Goal: Information Seeking & Learning: Learn about a topic

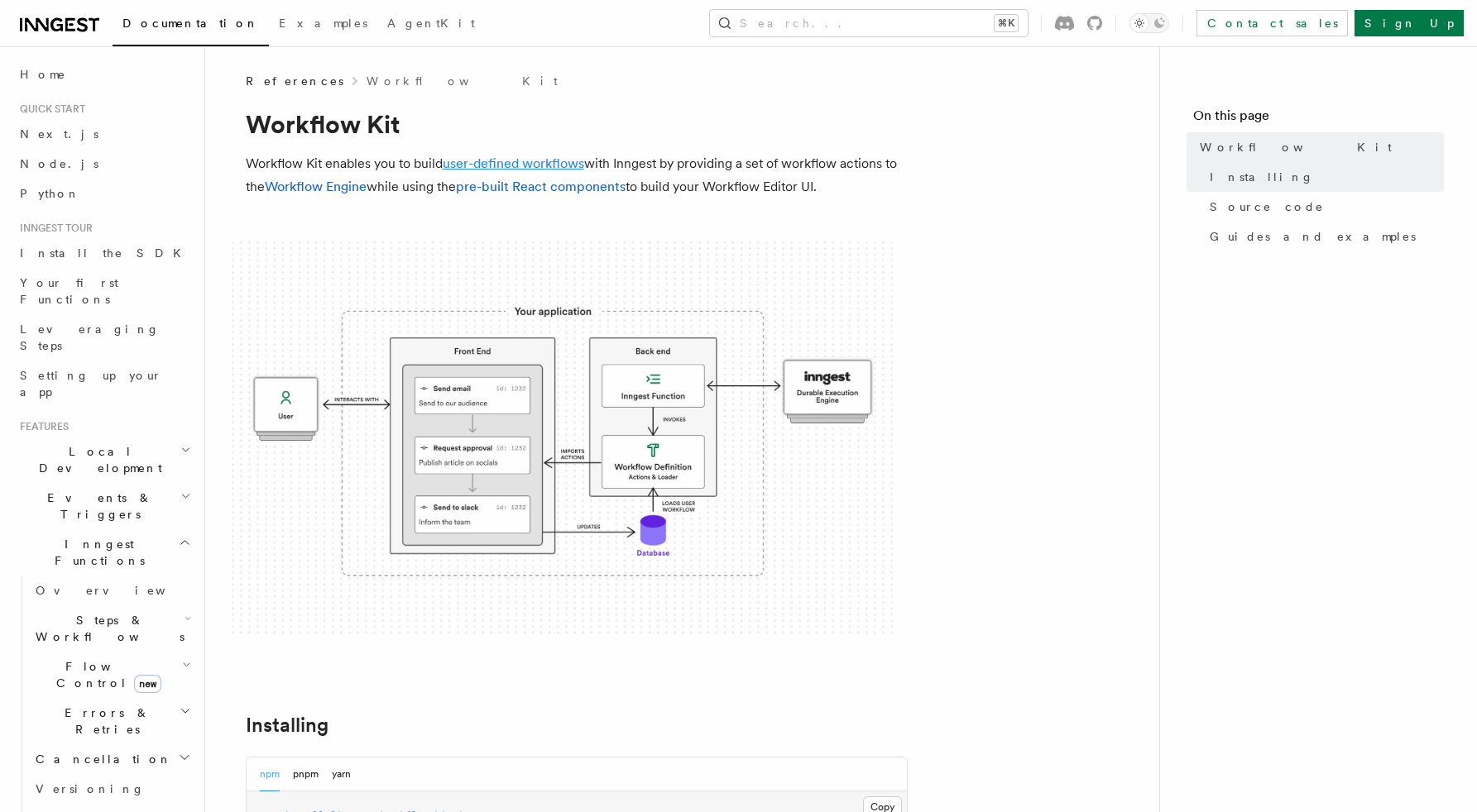
click at [537, 159] on link "user-defined workflows" at bounding box center [513, 164] width 141 height 16
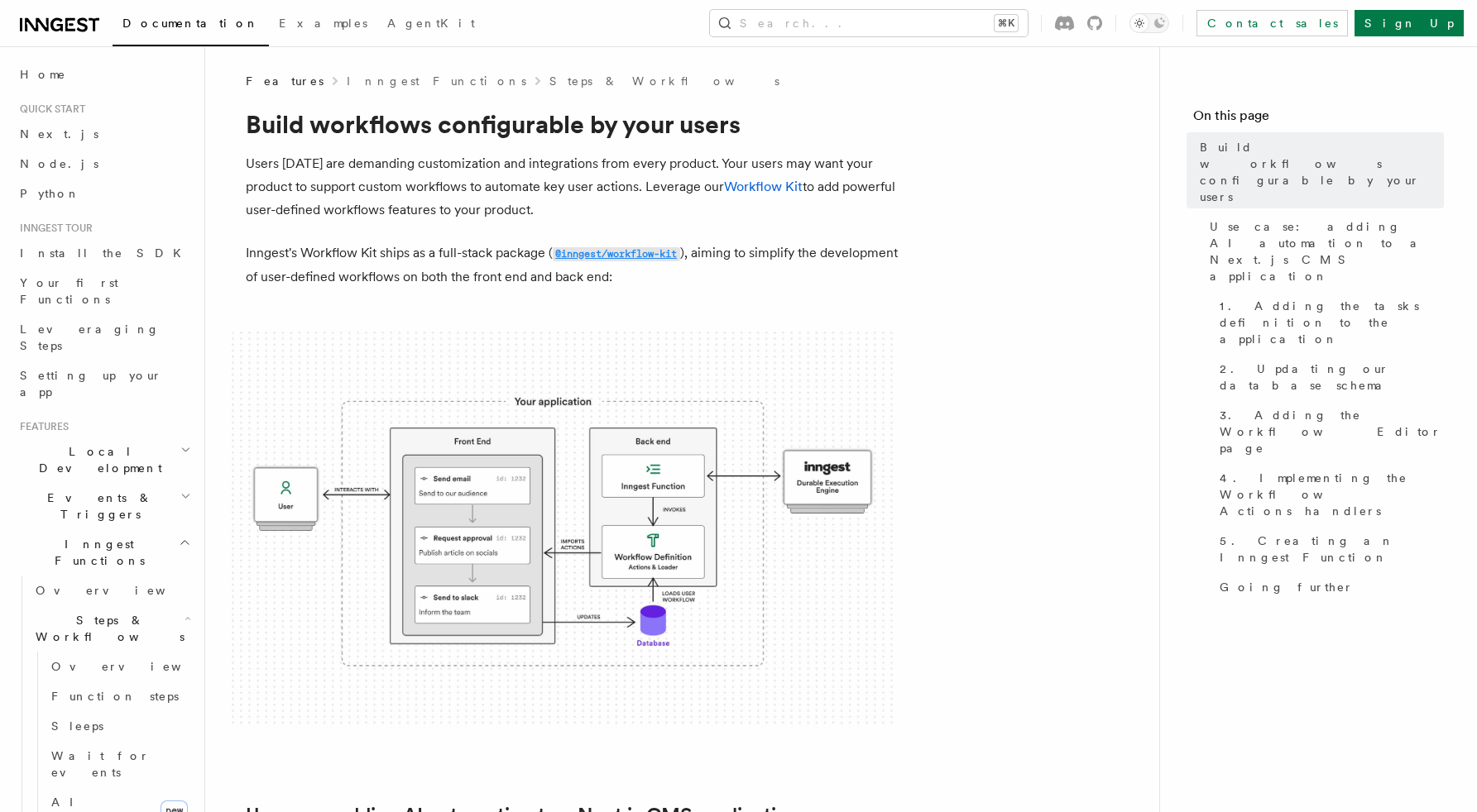
click at [635, 249] on code "@inngest/workflow-kit" at bounding box center [616, 254] width 127 height 14
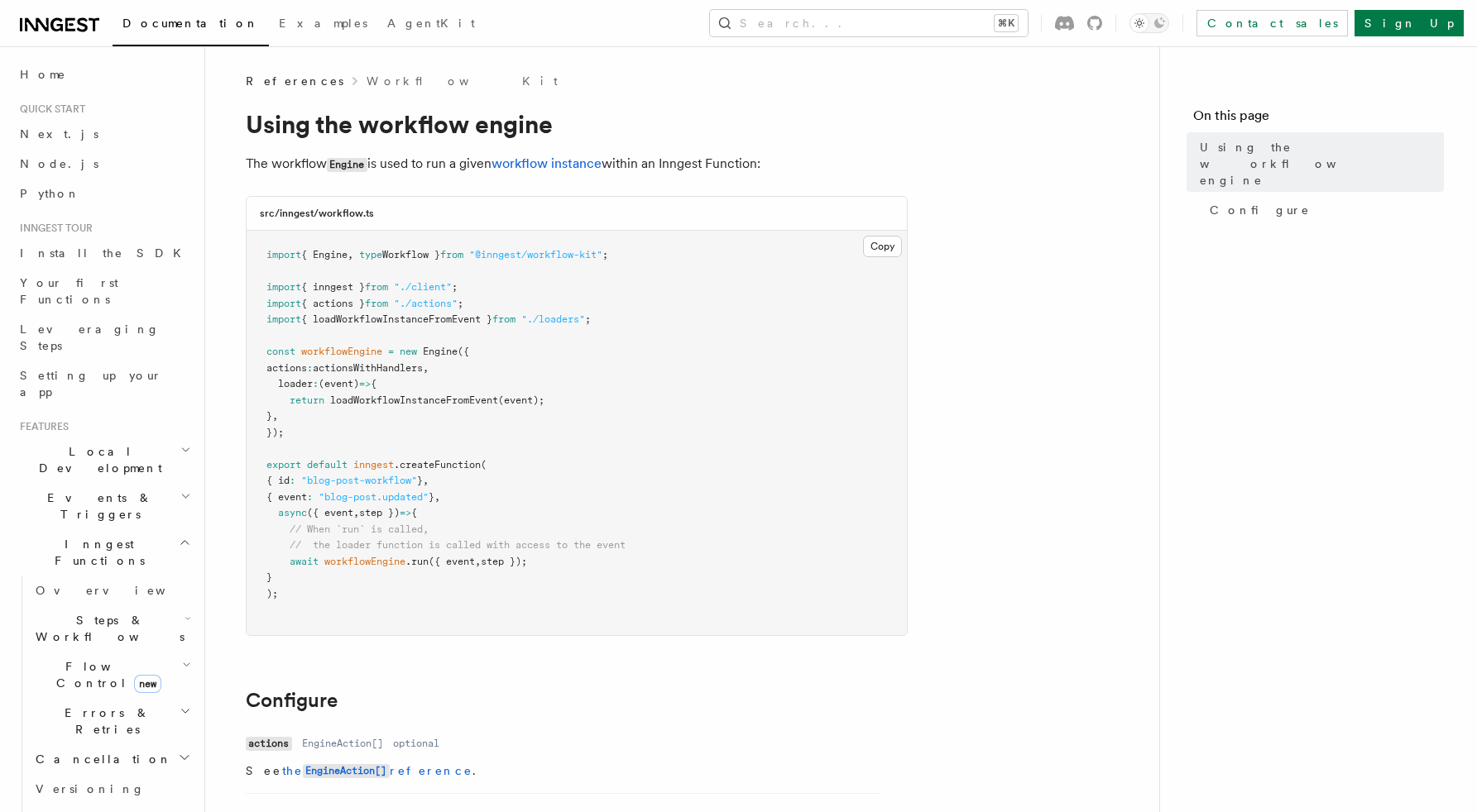
click at [40, 25] on icon at bounding box center [59, 25] width 80 height 20
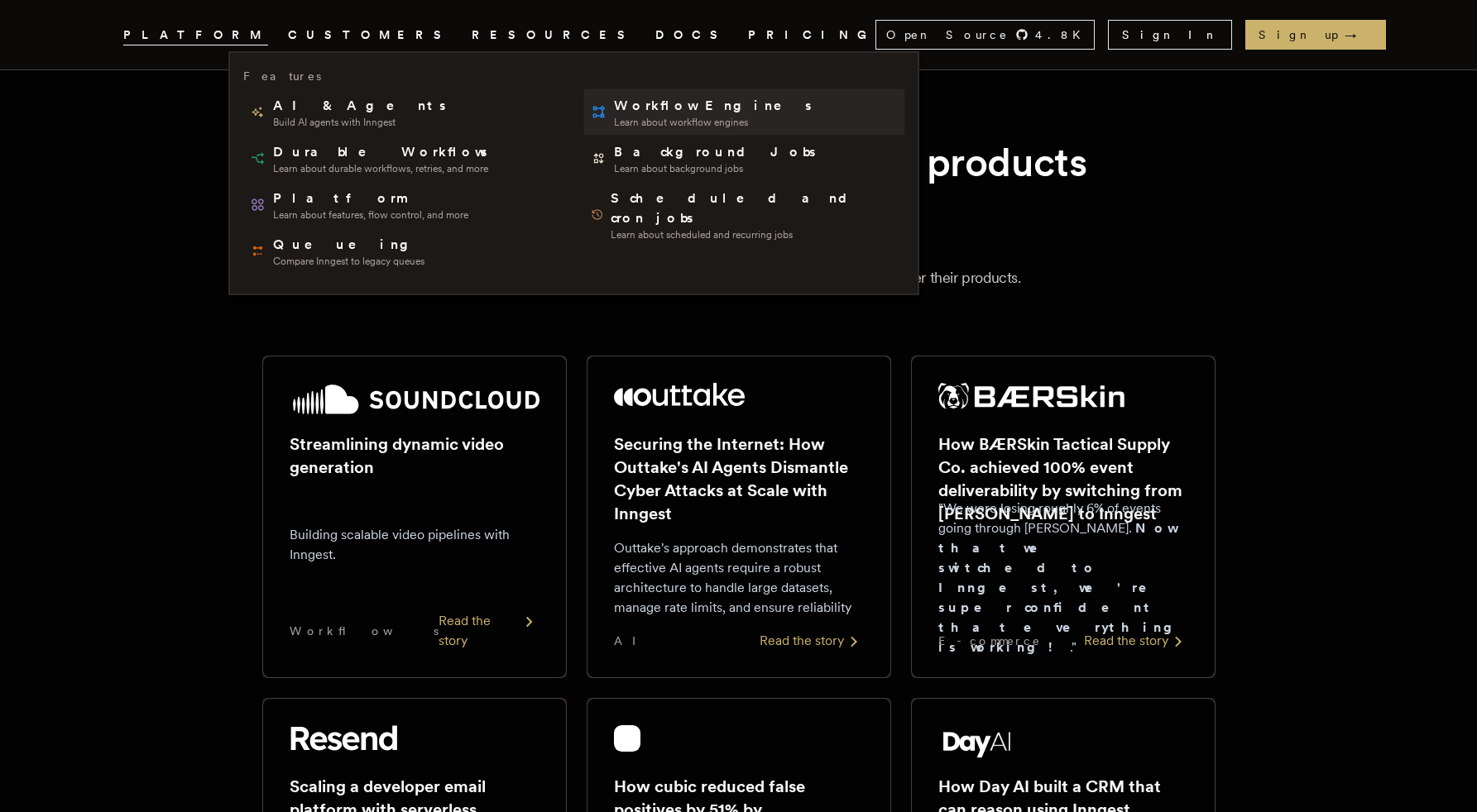
click at [614, 105] on span "Workflow Engines" at bounding box center [714, 105] width 200 height 20
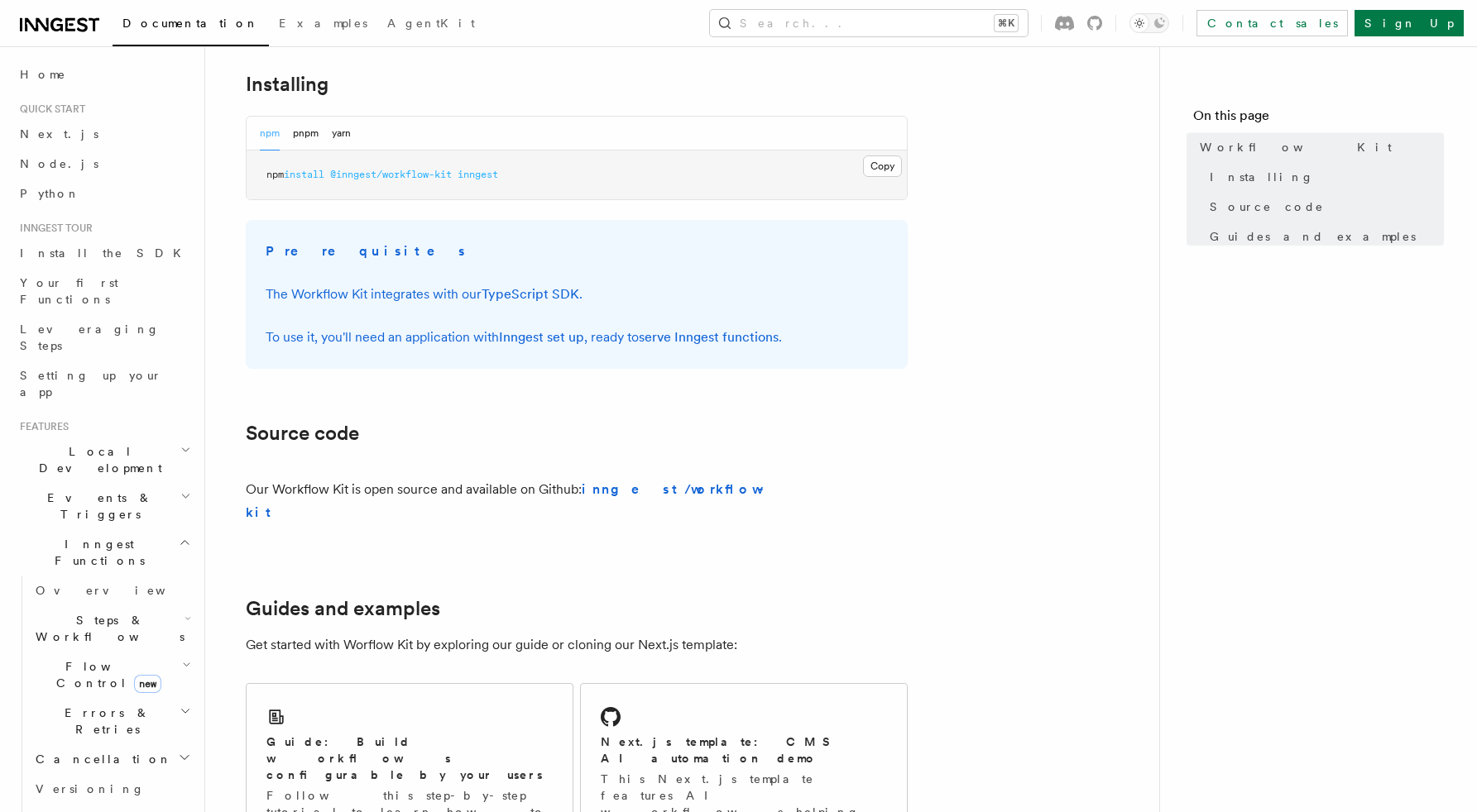
scroll to position [647, 0]
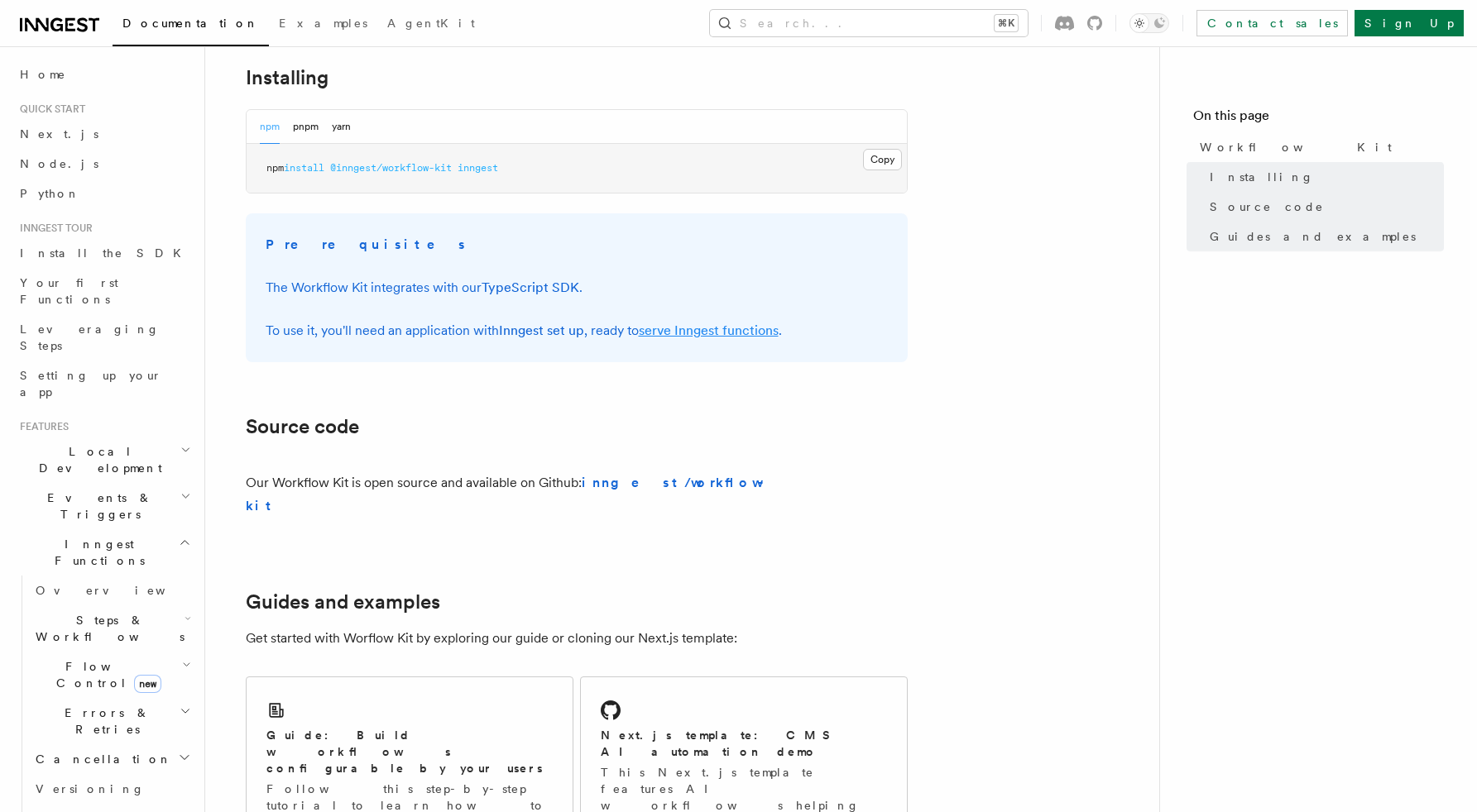
click at [699, 332] on link "serve Inngest functions" at bounding box center [709, 330] width 140 height 16
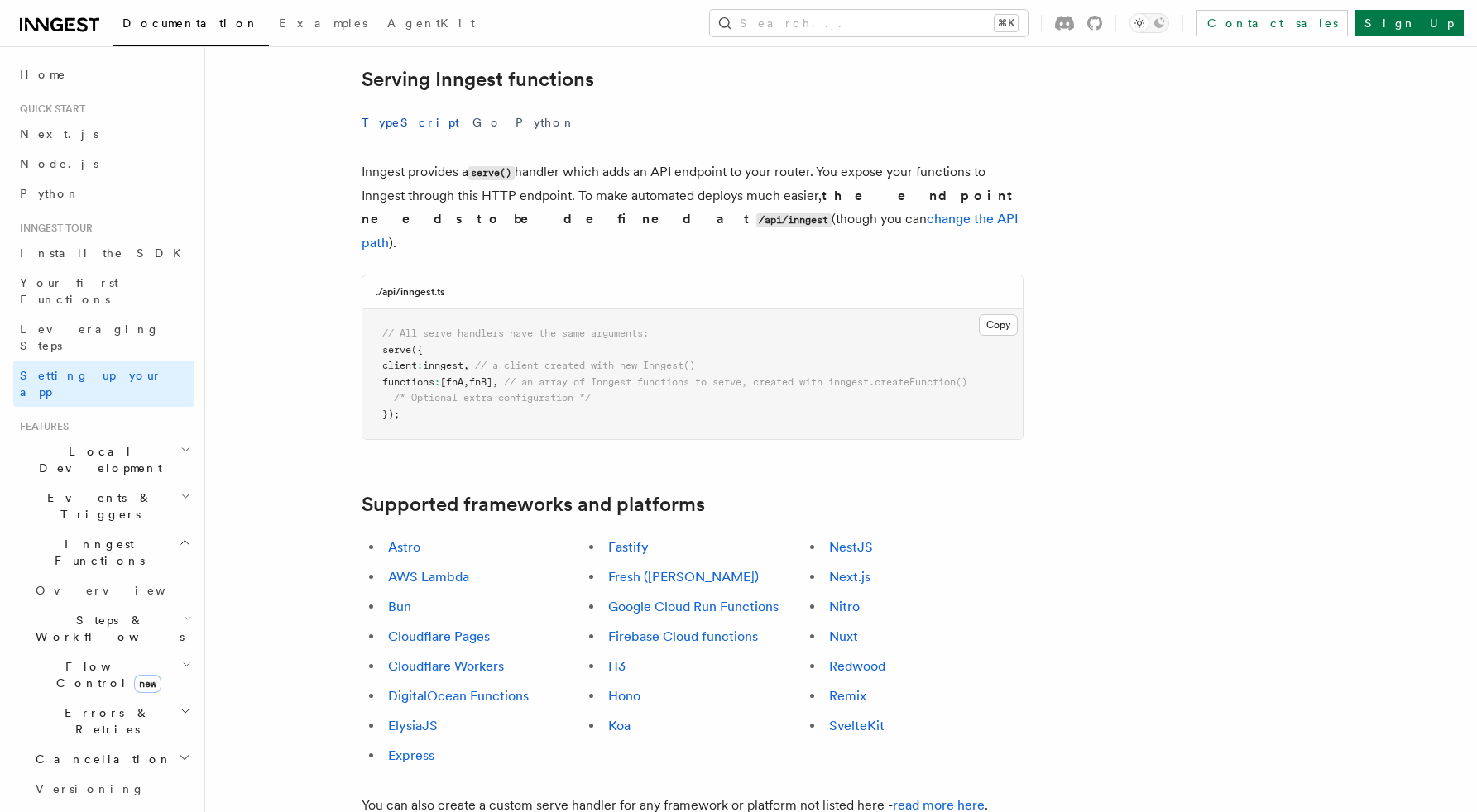
scroll to position [603, 0]
click at [860, 567] on link "Next.js" at bounding box center [850, 575] width 41 height 16
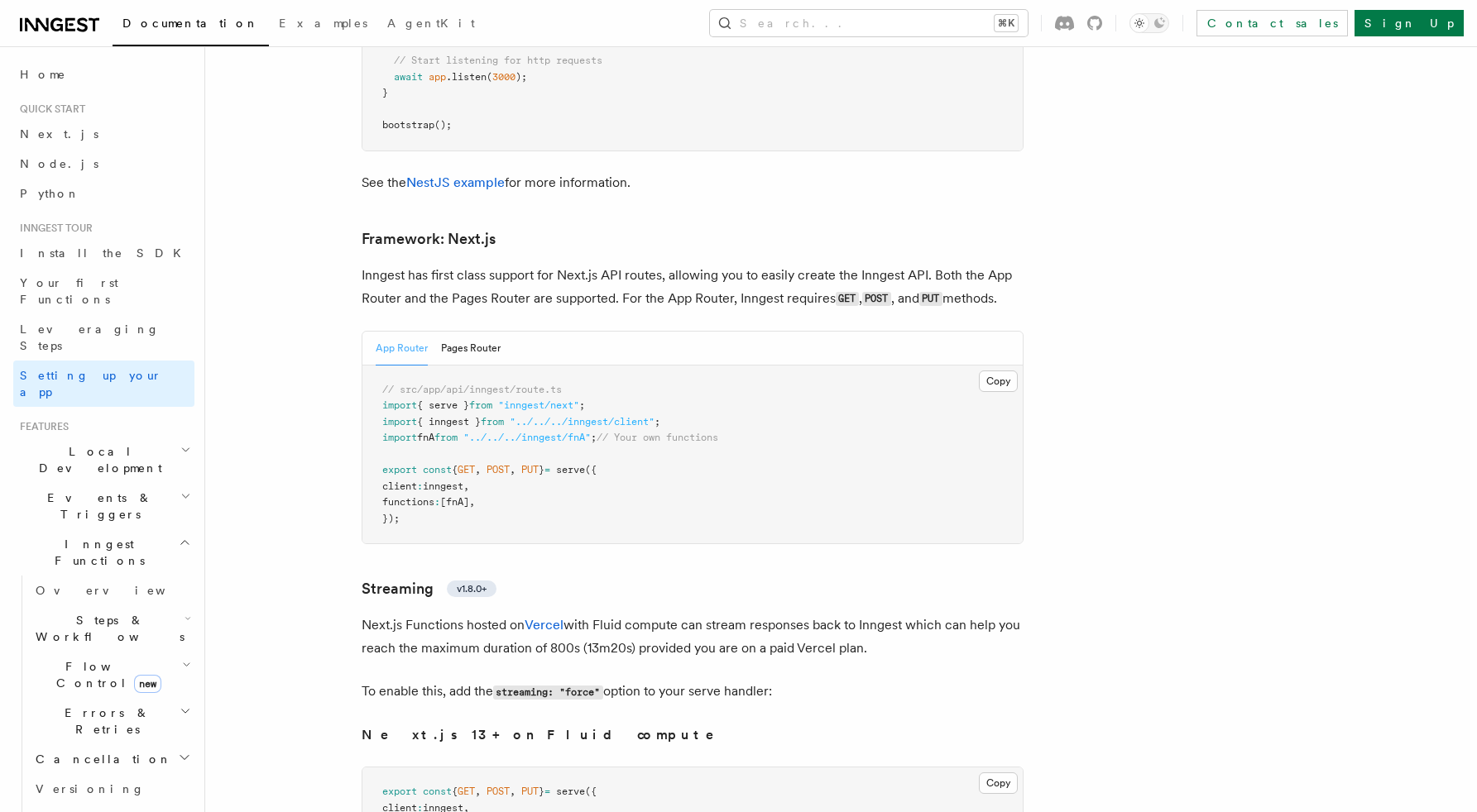
scroll to position [10747, 0]
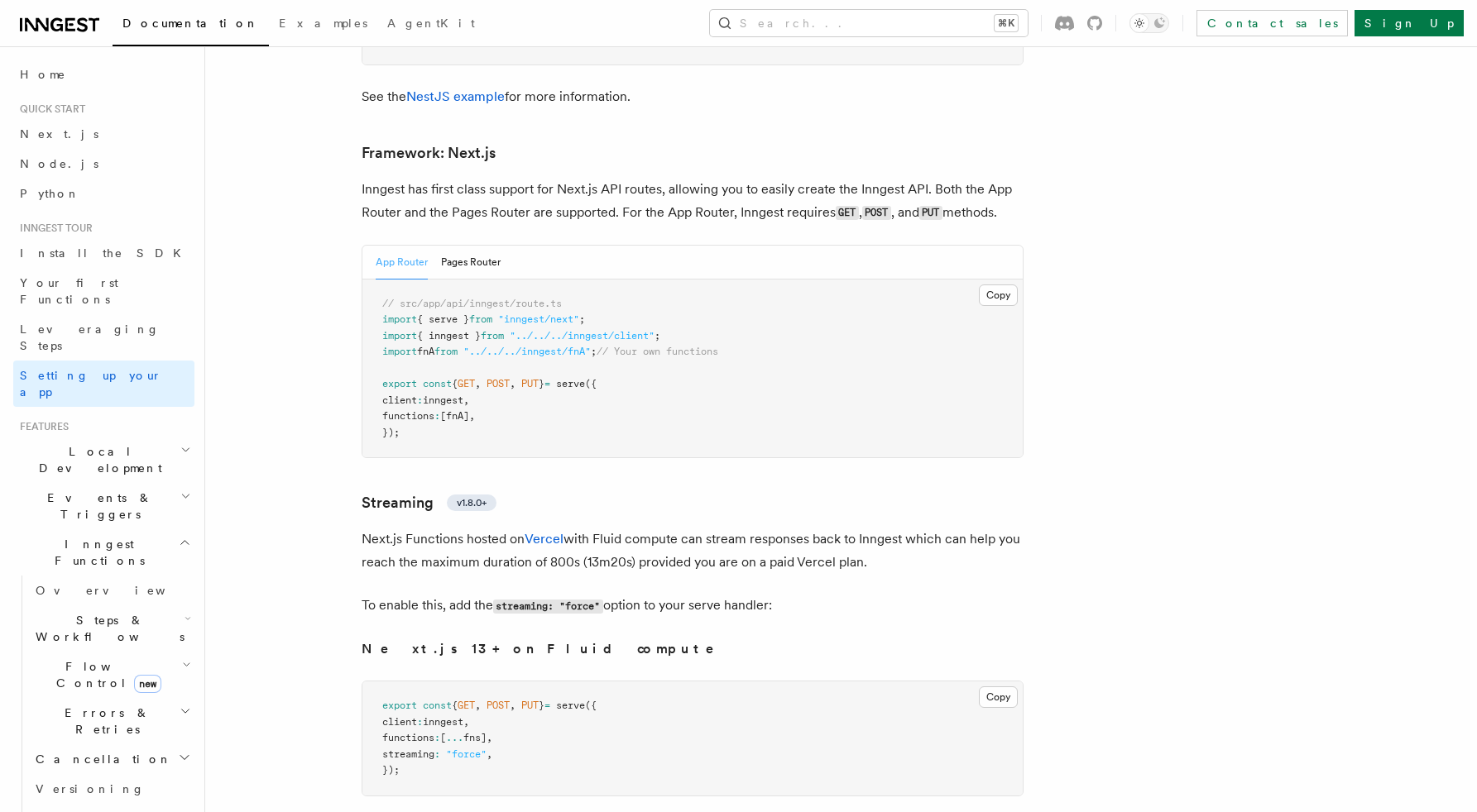
click at [595, 340] on pre "// src/app/api/inngest/route.ts import { serve } from "inngest/next" ; import {…" at bounding box center [693, 369] width 661 height 178
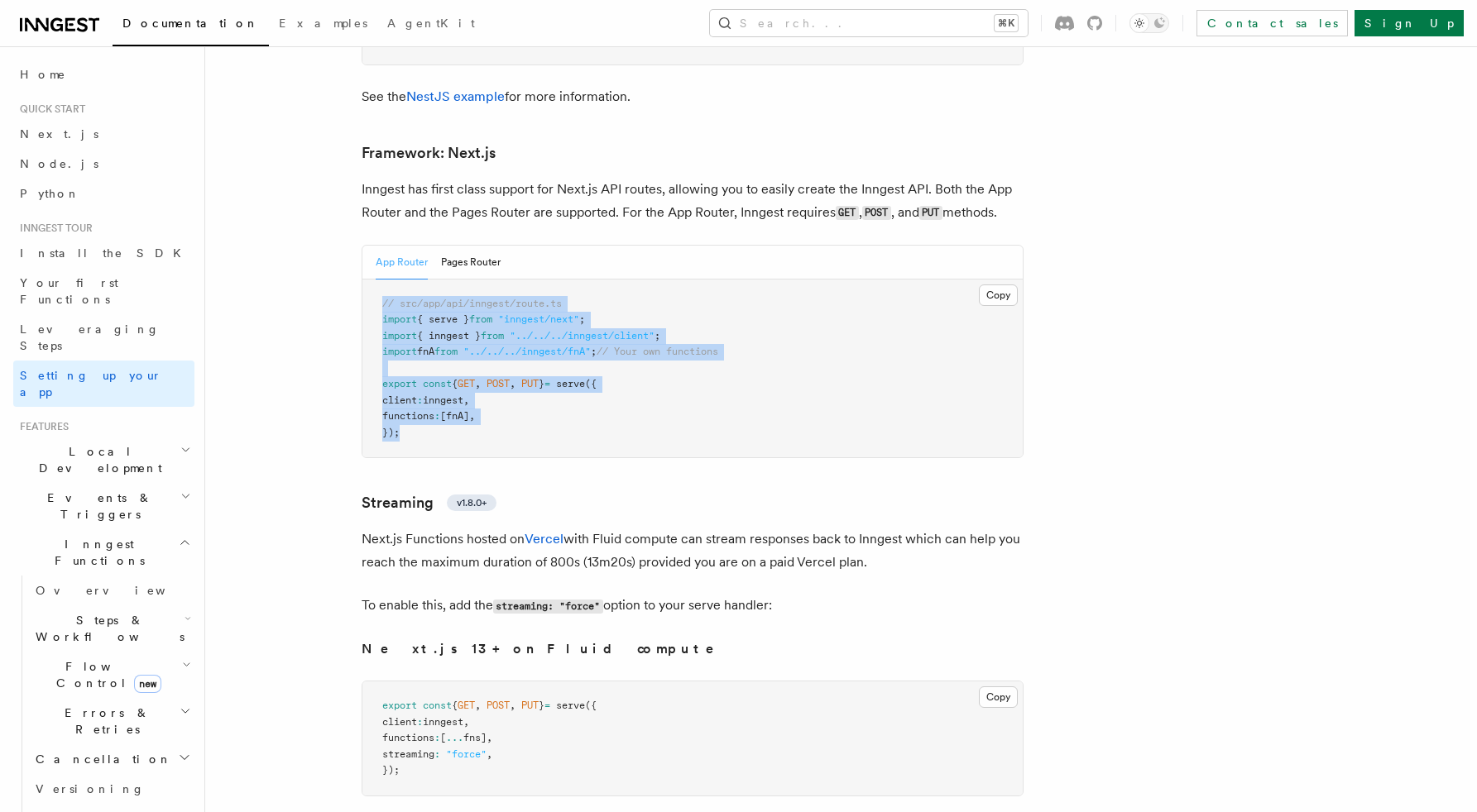
drag, startPoint x: 439, startPoint y: 379, endPoint x: 374, endPoint y: 233, distance: 159.8
click at [374, 280] on pre "// src/app/api/inngest/route.ts import { serve } from "inngest/next" ; import {…" at bounding box center [693, 369] width 661 height 178
click at [522, 377] on span at bounding box center [519, 383] width 6 height 12
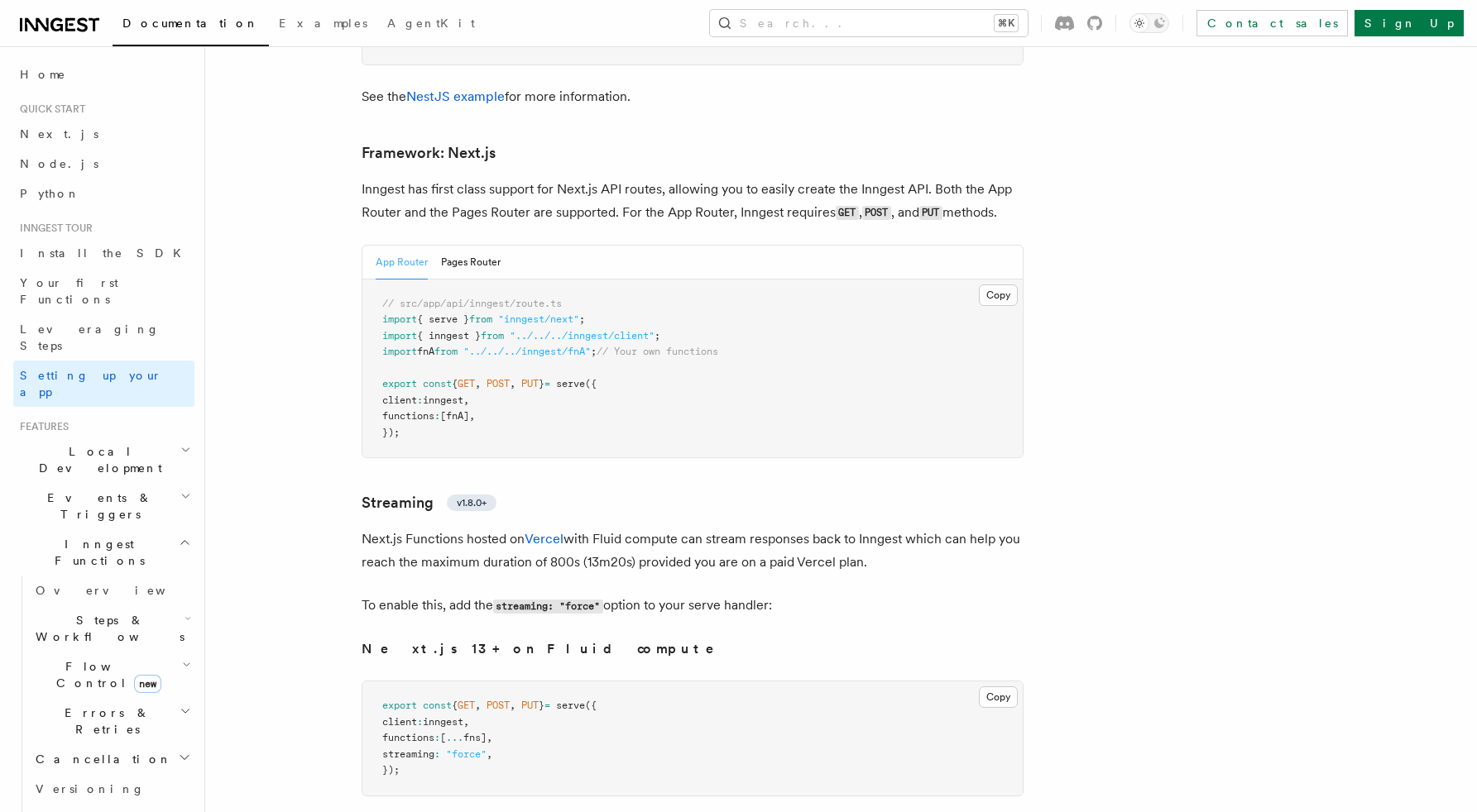
click at [532, 379] on pre "// src/app/api/inngest/route.ts import { serve } from "inngest/next" ; import {…" at bounding box center [693, 369] width 661 height 178
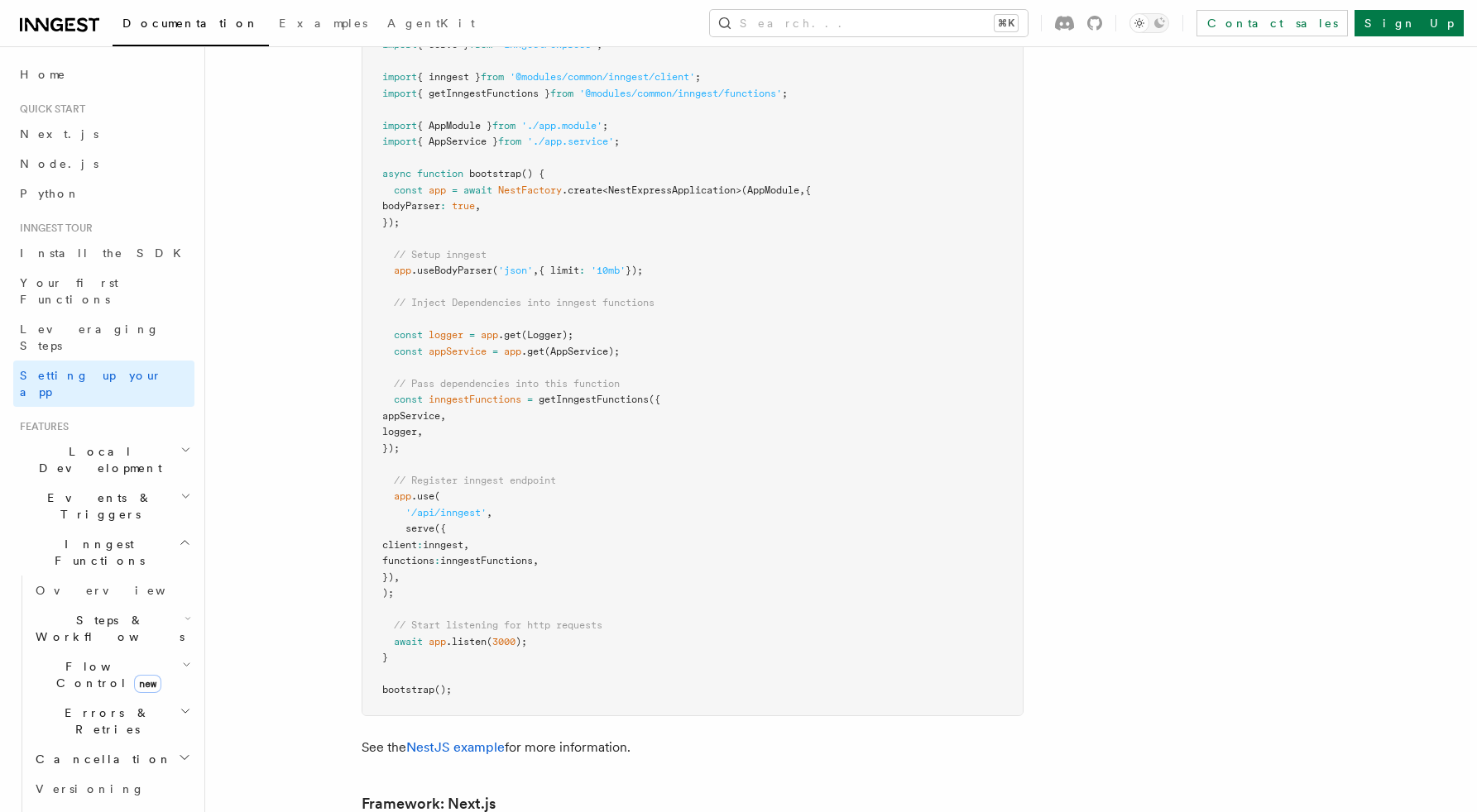
scroll to position [10065, 0]
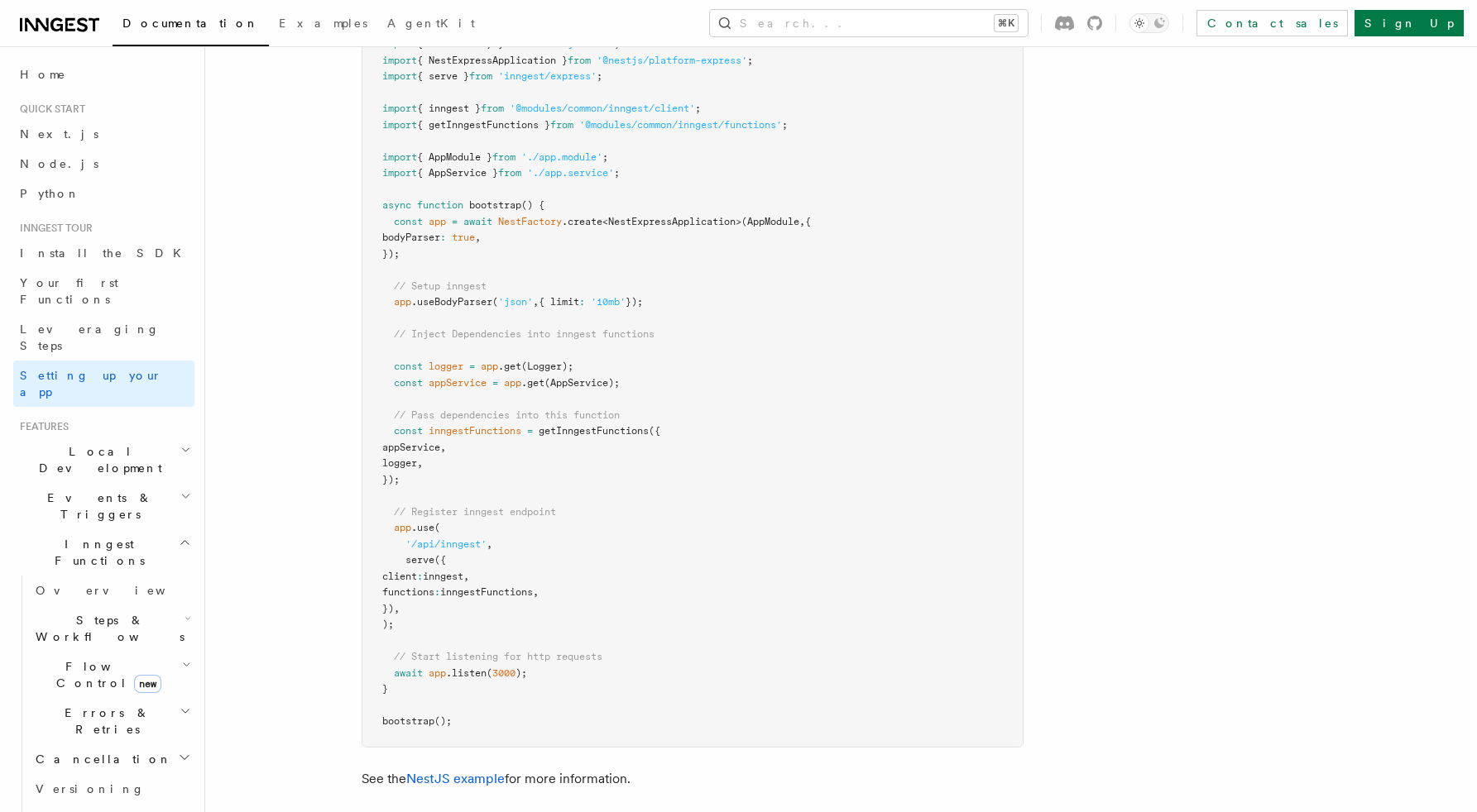
click at [136, 437] on h2 "Local Development" at bounding box center [104, 459] width 181 height 46
click at [80, 491] on span "Overview" at bounding box center [120, 497] width 171 height 13
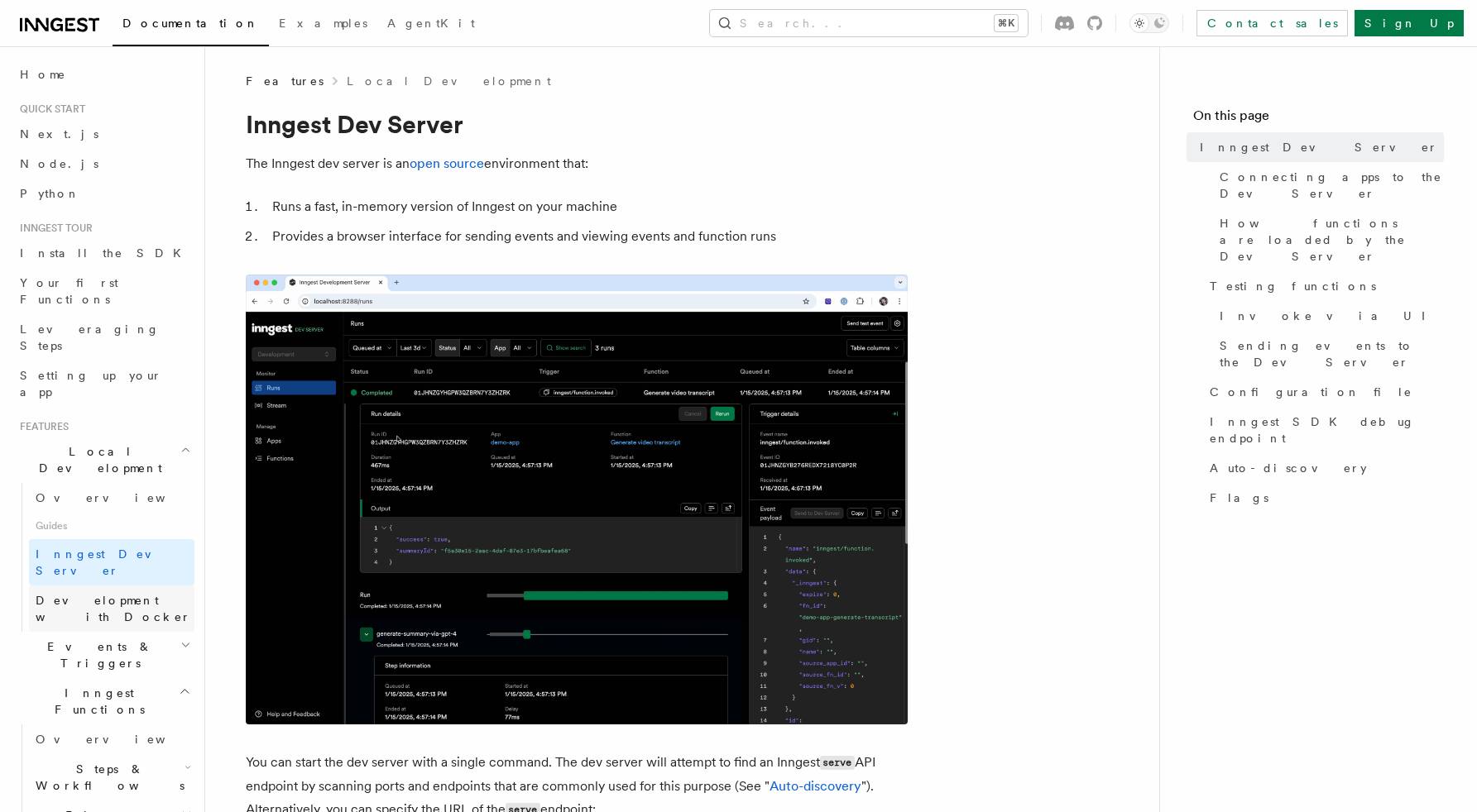
click at [72, 585] on link "Development with Docker" at bounding box center [111, 608] width 166 height 46
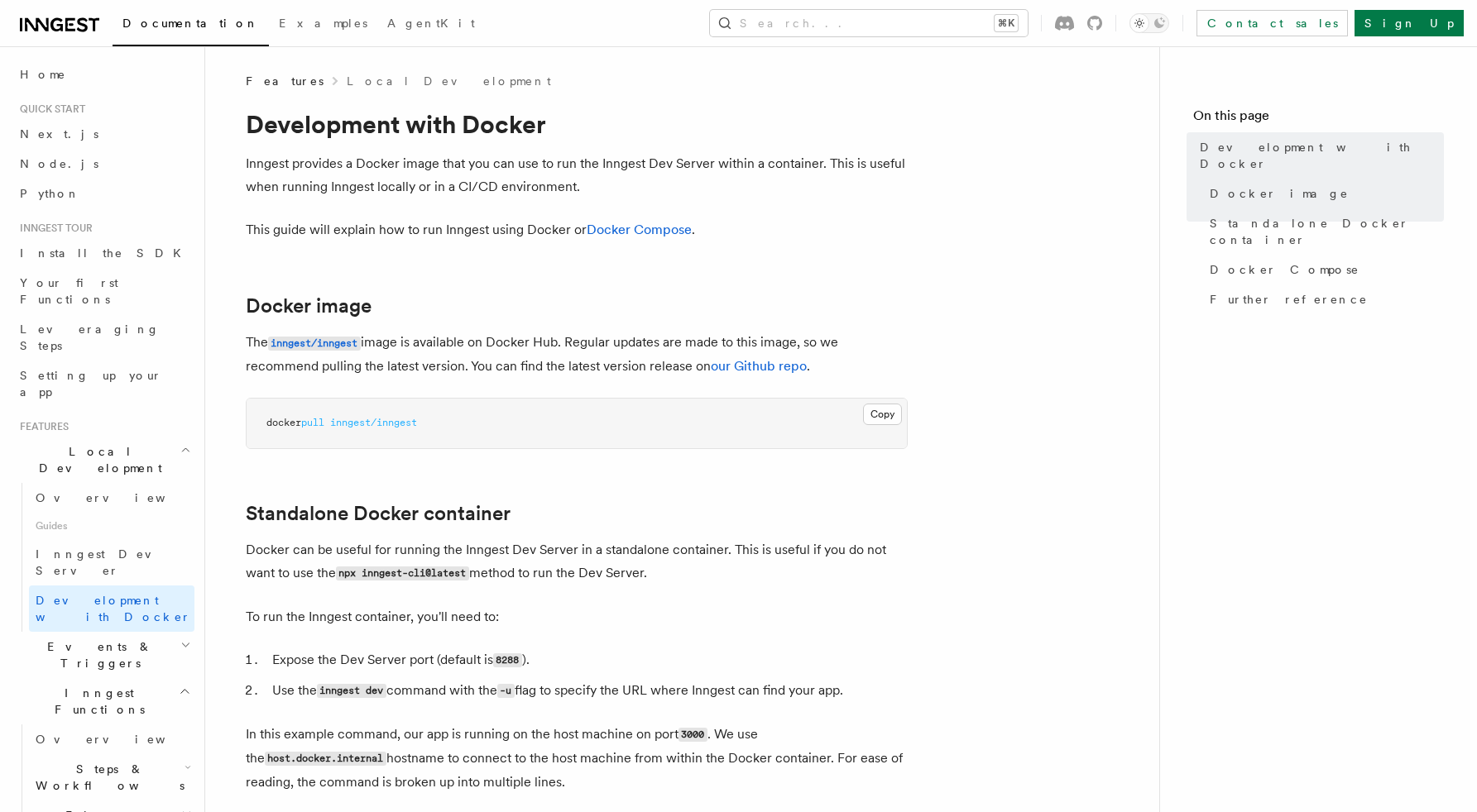
click at [704, 181] on p "Inngest provides a Docker image that you can use to run the Inngest Dev Server …" at bounding box center [576, 174] width 662 height 46
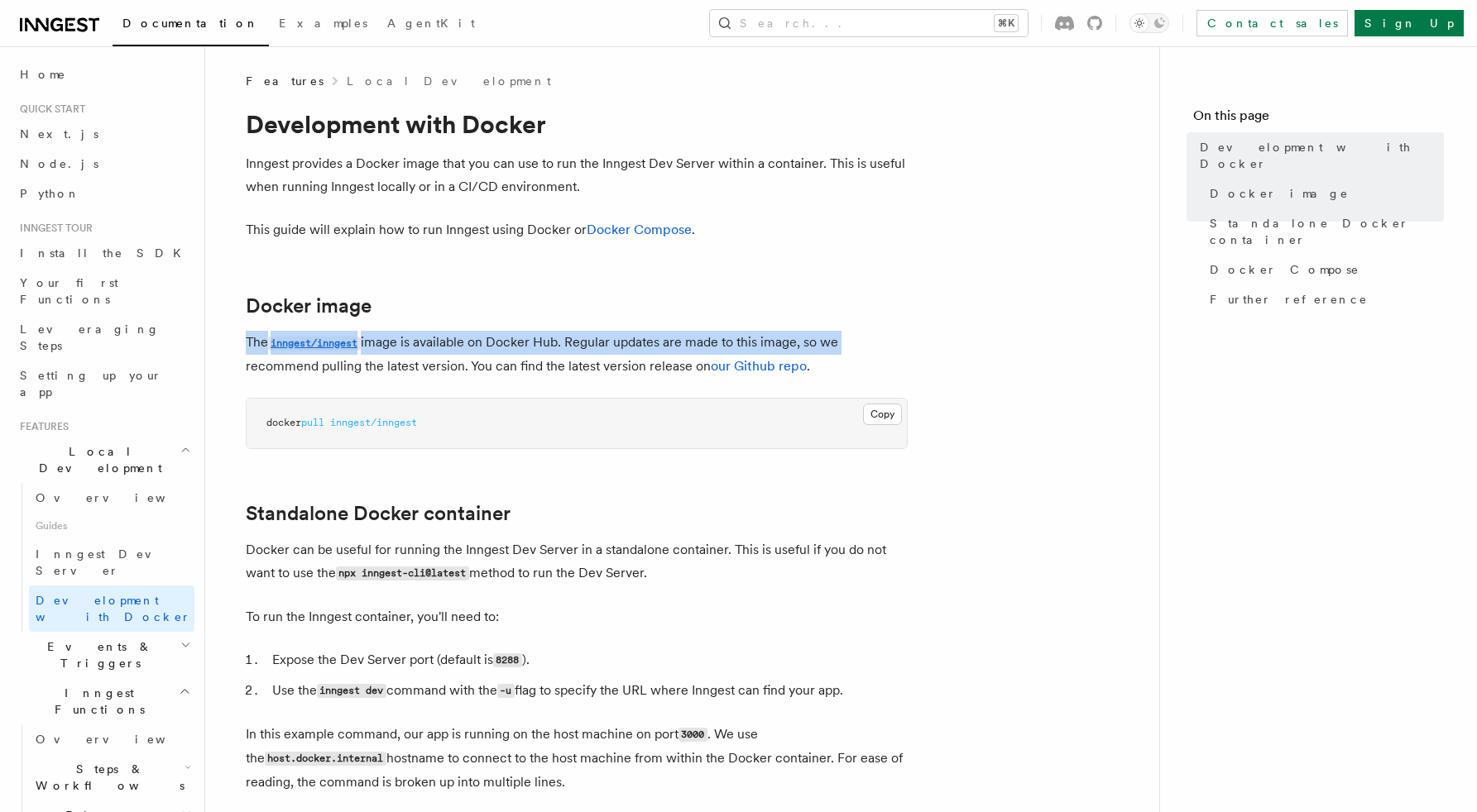
drag, startPoint x: 841, startPoint y: 347, endPoint x: 239, endPoint y: 347, distance: 602.0
click at [568, 338] on p "The inngest/inngest image is available on Docker Hub. Regular updates are made …" at bounding box center [576, 355] width 662 height 47
drag, startPoint x: 847, startPoint y: 345, endPoint x: 245, endPoint y: 345, distance: 602.0
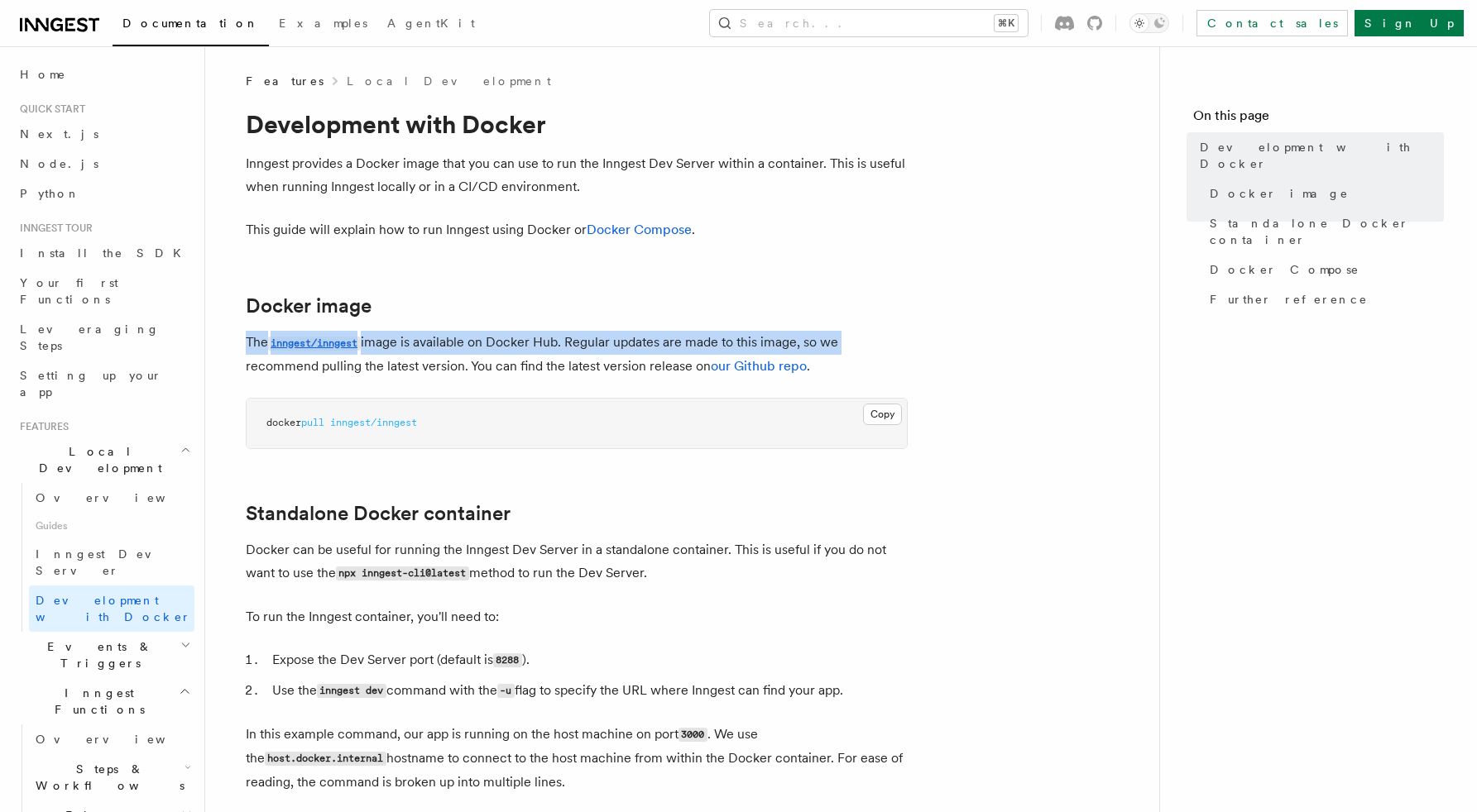
click at [824, 338] on p "The inngest/inngest image is available on Docker Hub. Regular updates are made …" at bounding box center [576, 355] width 662 height 47
drag, startPoint x: 853, startPoint y: 342, endPoint x: 247, endPoint y: 337, distance: 606.0
click at [247, 337] on p "The inngest/inngest image is available on Docker Hub. Regular updates are made …" at bounding box center [576, 355] width 662 height 47
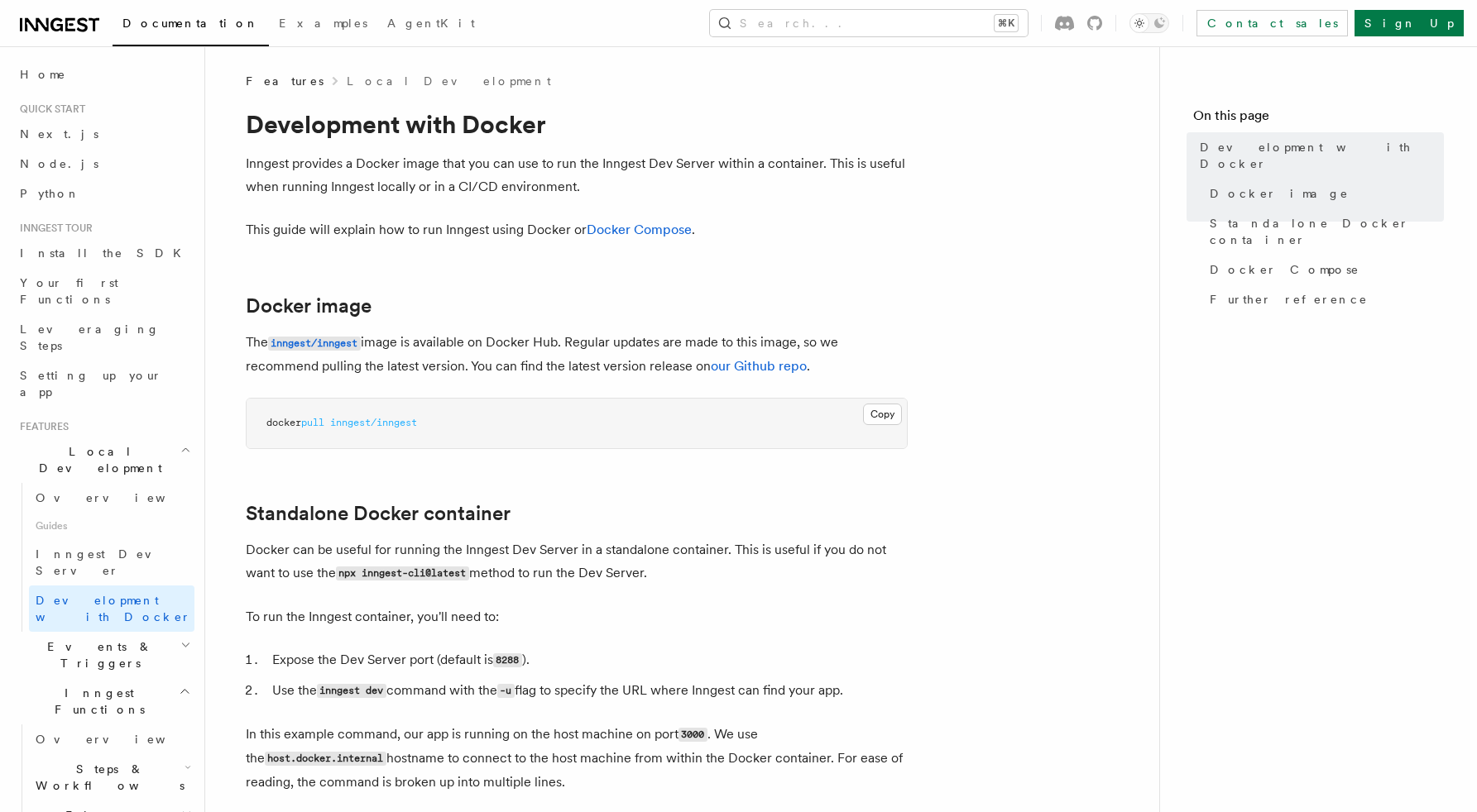
click at [718, 235] on p "This guide will explain how to run Inngest using Docker or Docker Compose ." at bounding box center [576, 230] width 662 height 23
click at [636, 194] on p "Inngest provides a Docker image that you can use to run the Inngest Dev Server …" at bounding box center [576, 174] width 662 height 46
click at [646, 176] on p "Inngest provides a Docker image that you can use to run the Inngest Dev Server …" at bounding box center [576, 174] width 662 height 46
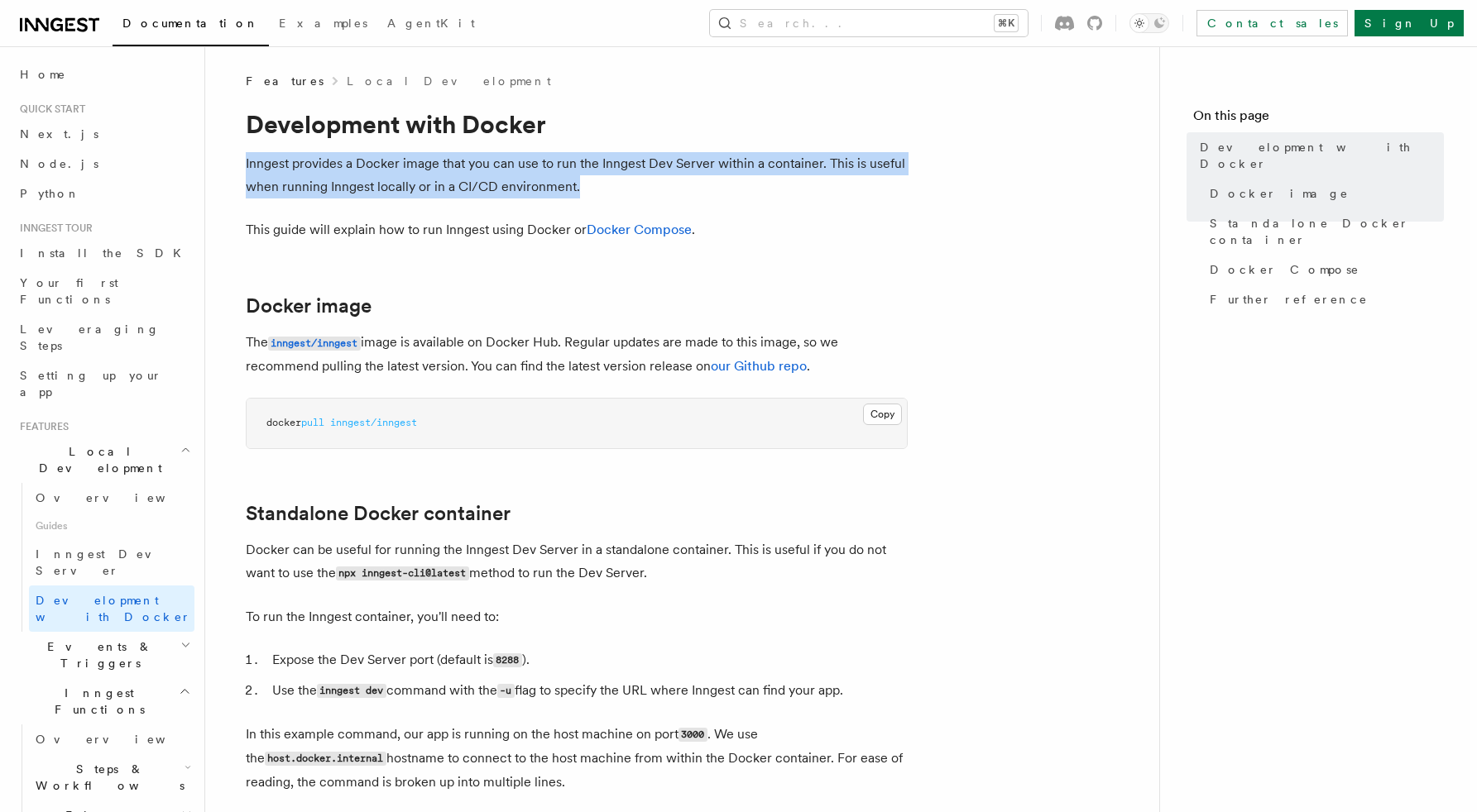
drag, startPoint x: 591, startPoint y: 181, endPoint x: 235, endPoint y: 160, distance: 356.6
click at [371, 181] on p "Inngest provides a Docker image that you can use to run the Inngest Dev Server …" at bounding box center [576, 174] width 662 height 46
drag, startPoint x: 589, startPoint y: 204, endPoint x: 245, endPoint y: 163, distance: 346.4
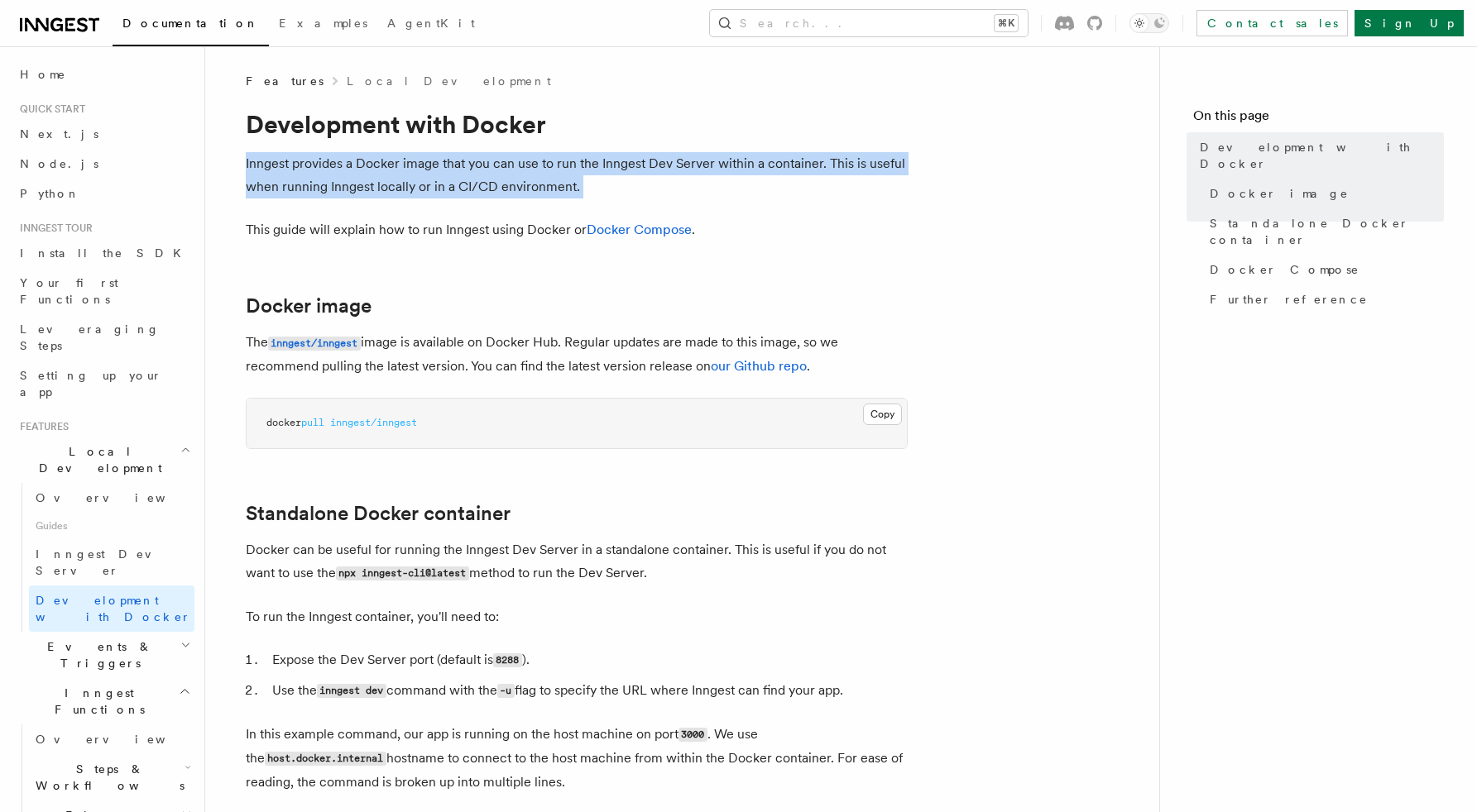
click at [316, 169] on p "Inngest provides a Docker image that you can use to run the Inngest Dev Server …" at bounding box center [576, 174] width 662 height 46
drag, startPoint x: 589, startPoint y: 188, endPoint x: 227, endPoint y: 154, distance: 363.6
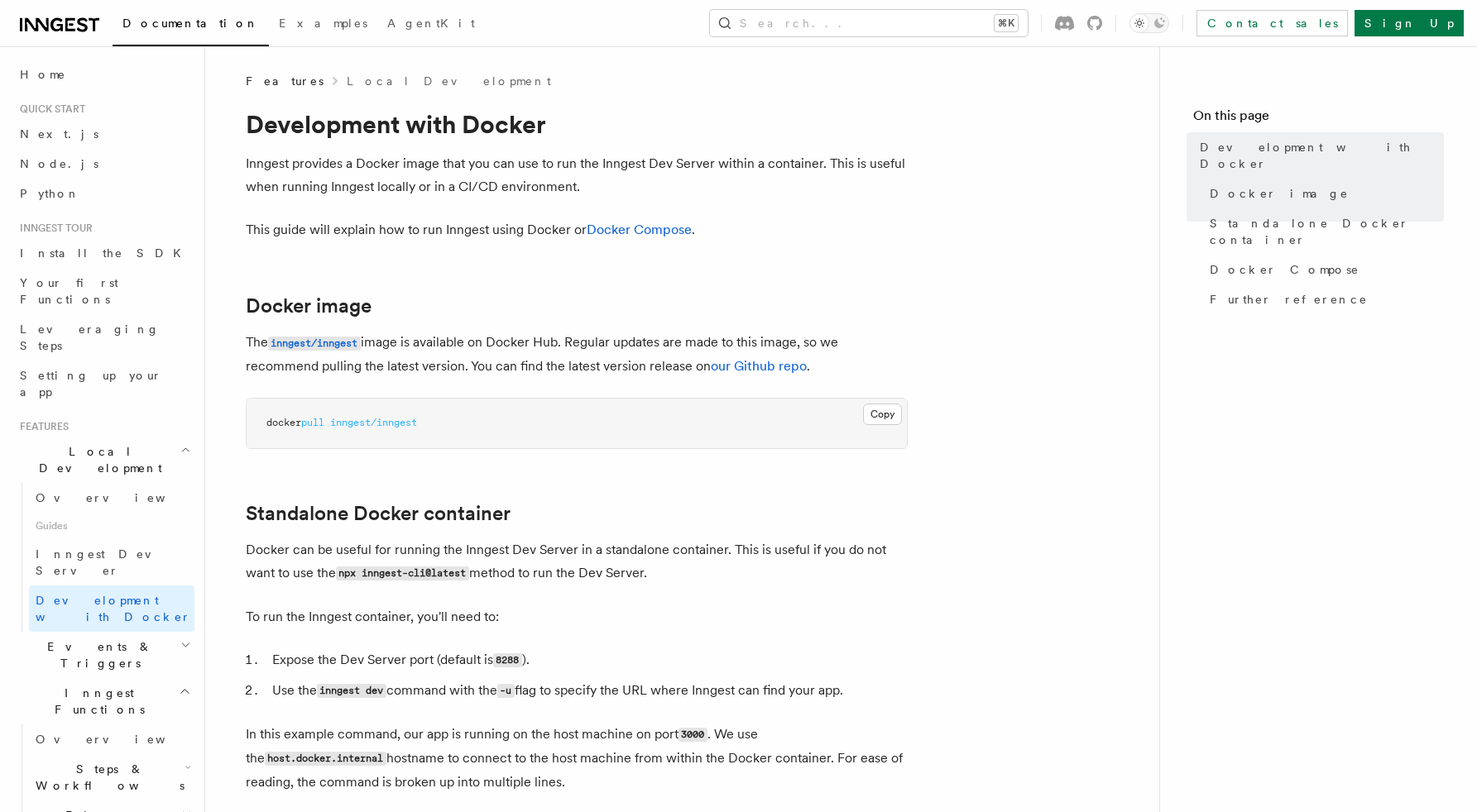
click at [180, 639] on icon "button" at bounding box center [185, 644] width 11 height 13
drag, startPoint x: 450, startPoint y: 427, endPoint x: 253, endPoint y: 411, distance: 197.6
click at [253, 411] on pre "docker pull inngest/inngest" at bounding box center [577, 423] width 661 height 49
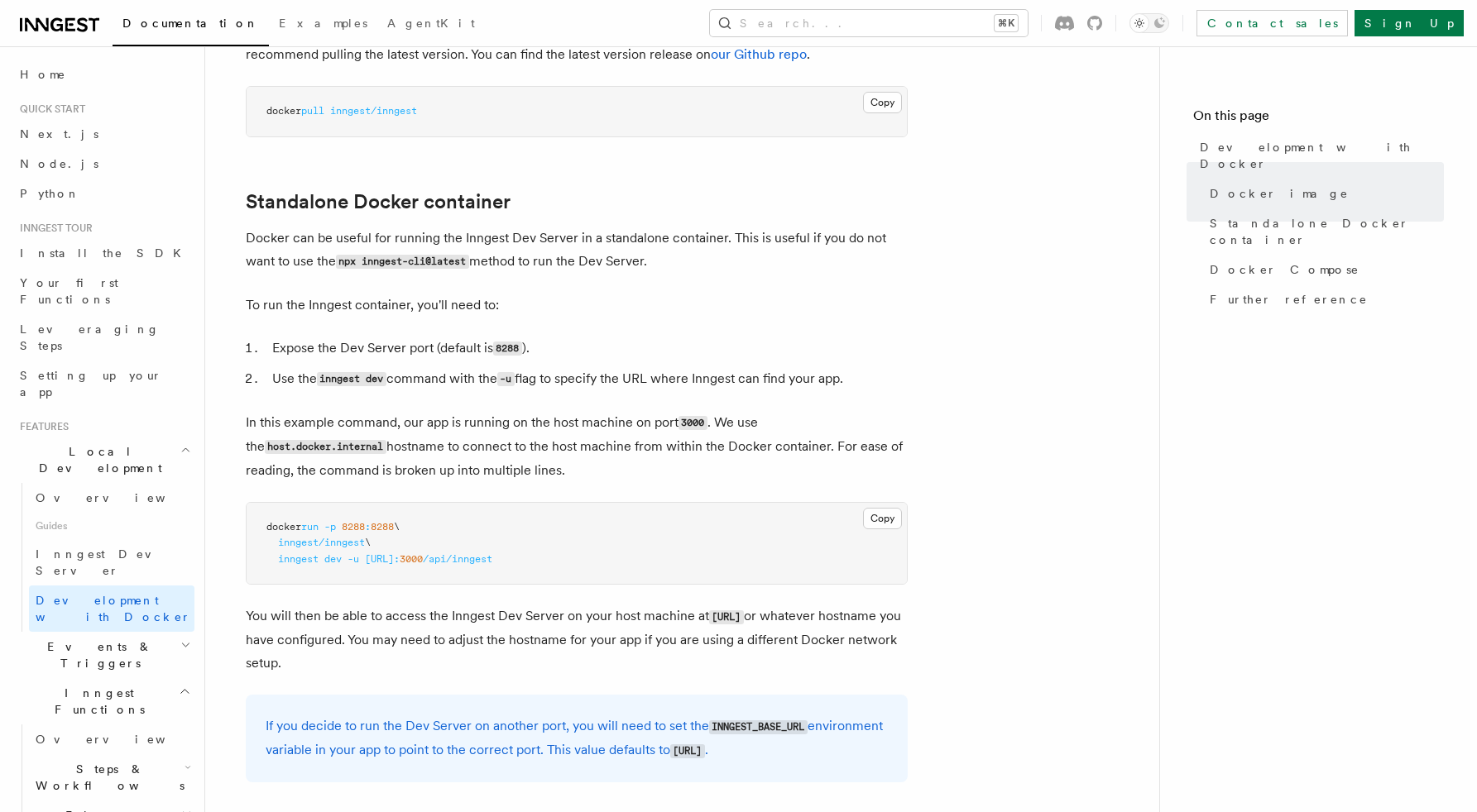
scroll to position [313, 0]
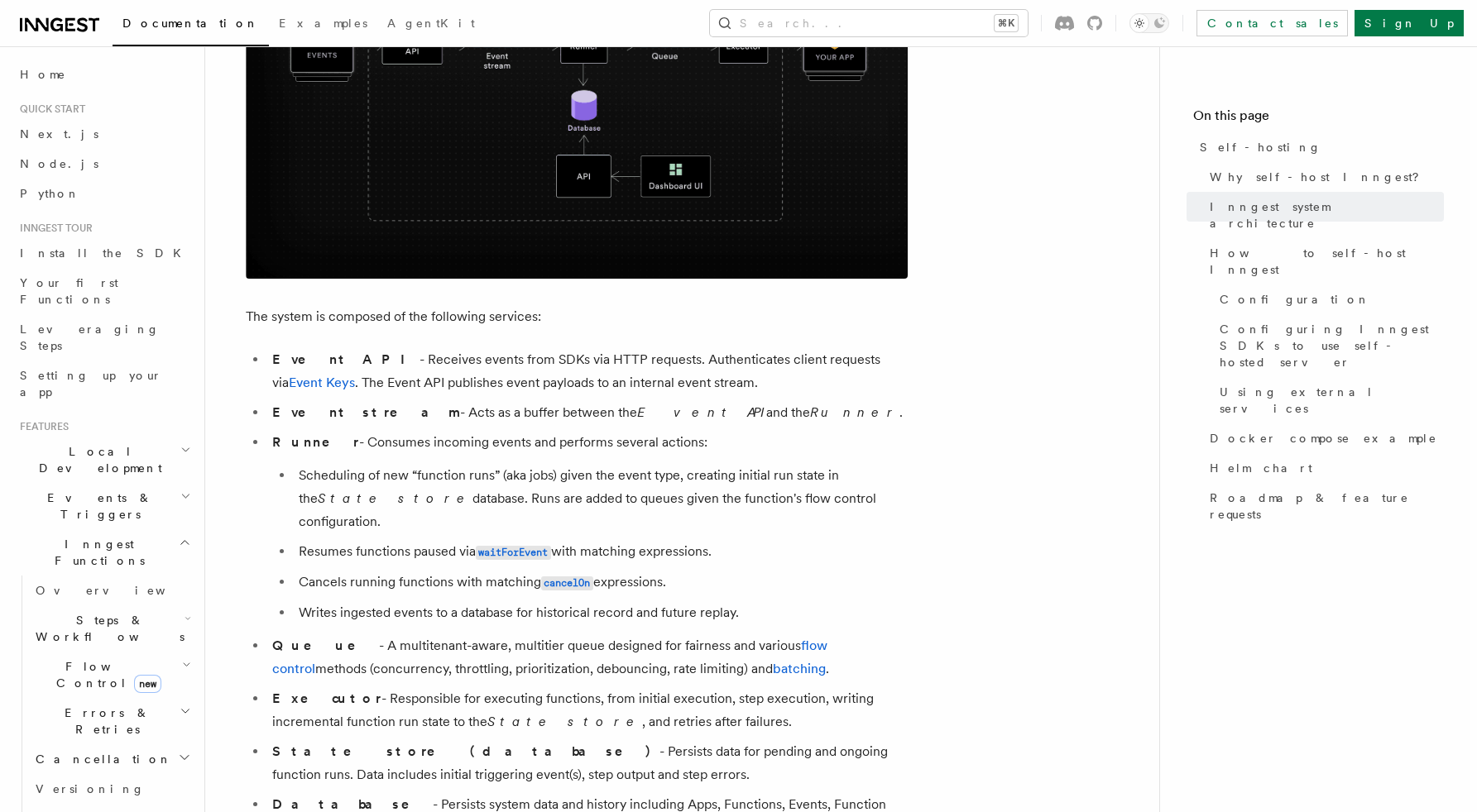
scroll to position [740, 0]
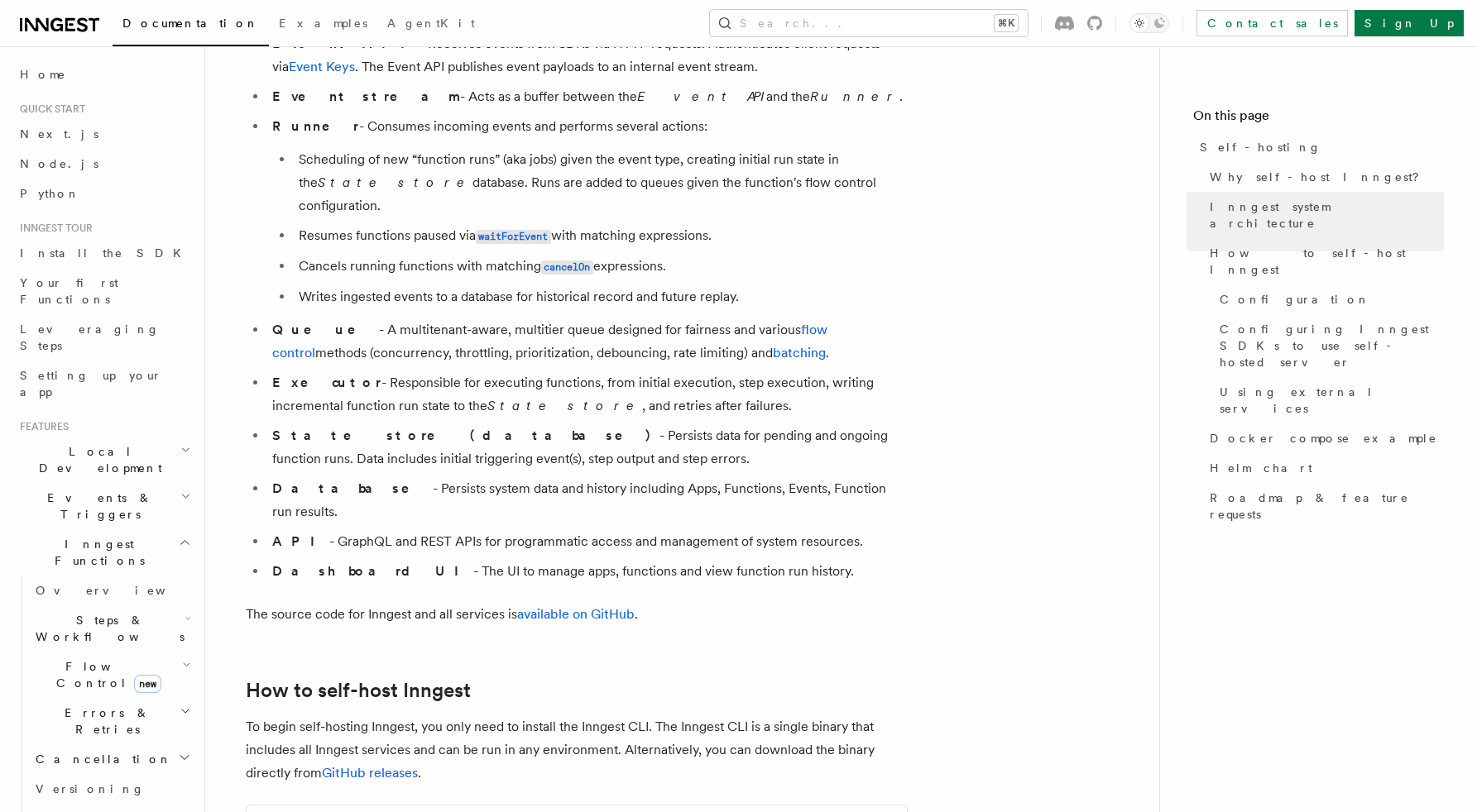
scroll to position [1052, 0]
click at [1271, 383] on span "Using external services" at bounding box center [1331, 400] width 224 height 34
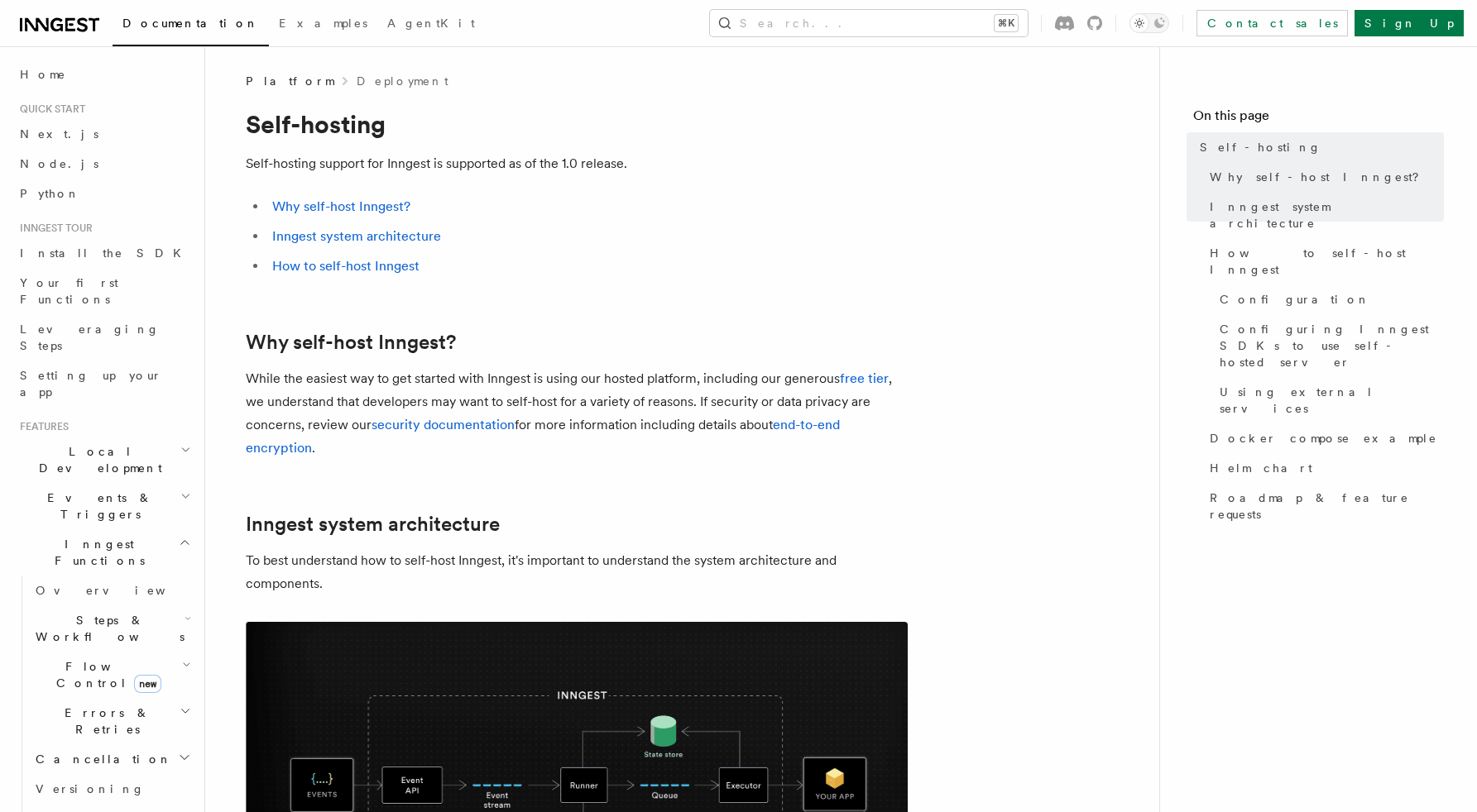
click at [152, 651] on h2 "Flow Control new" at bounding box center [111, 674] width 166 height 46
click at [163, 651] on h2 "Flow Control new" at bounding box center [111, 674] width 166 height 46
click at [184, 612] on icon "button" at bounding box center [187, 618] width 7 height 13
click at [177, 751] on icon "button" at bounding box center [183, 757] width 13 height 13
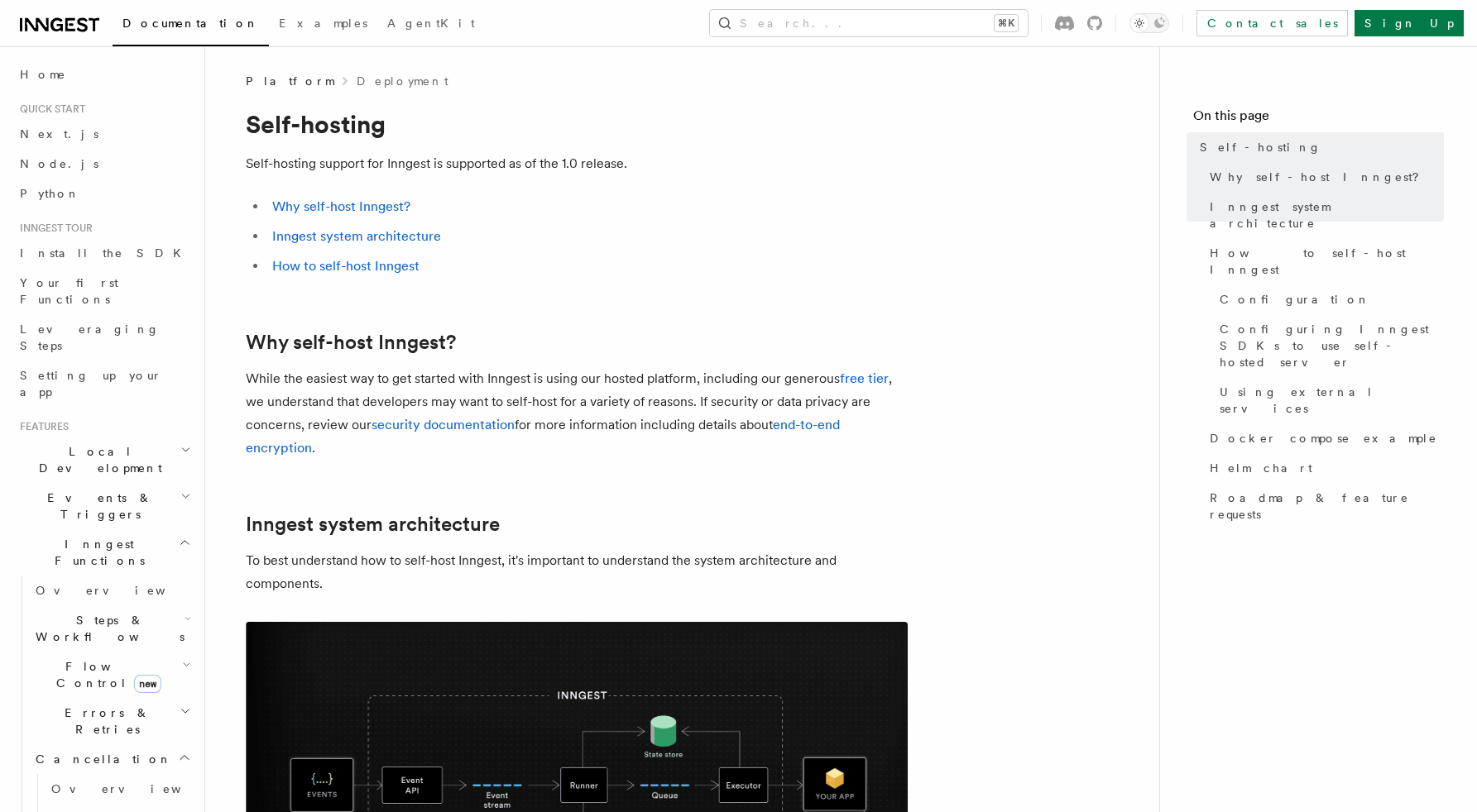
click at [177, 751] on icon "button" at bounding box center [183, 757] width 13 height 13
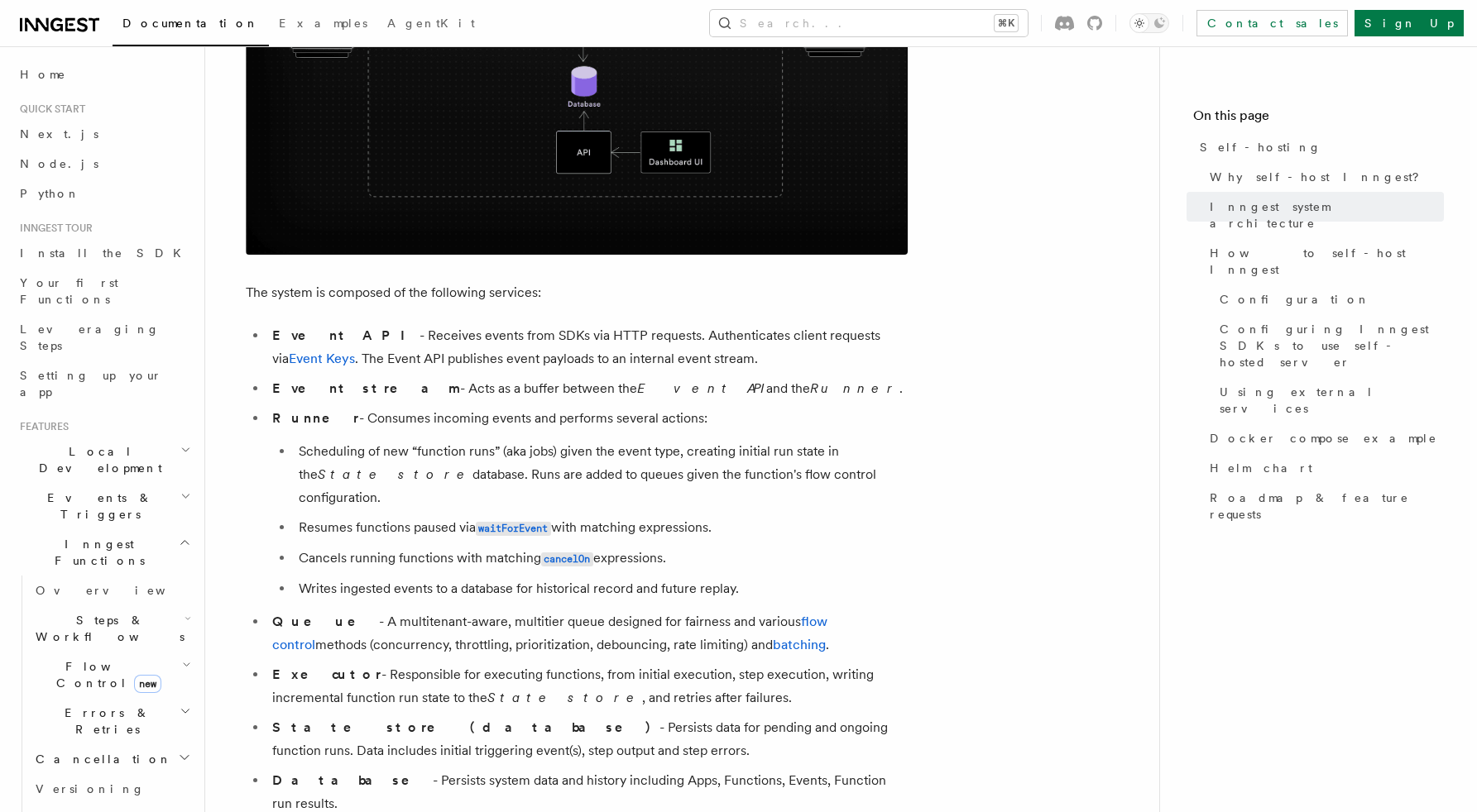
scroll to position [785, 0]
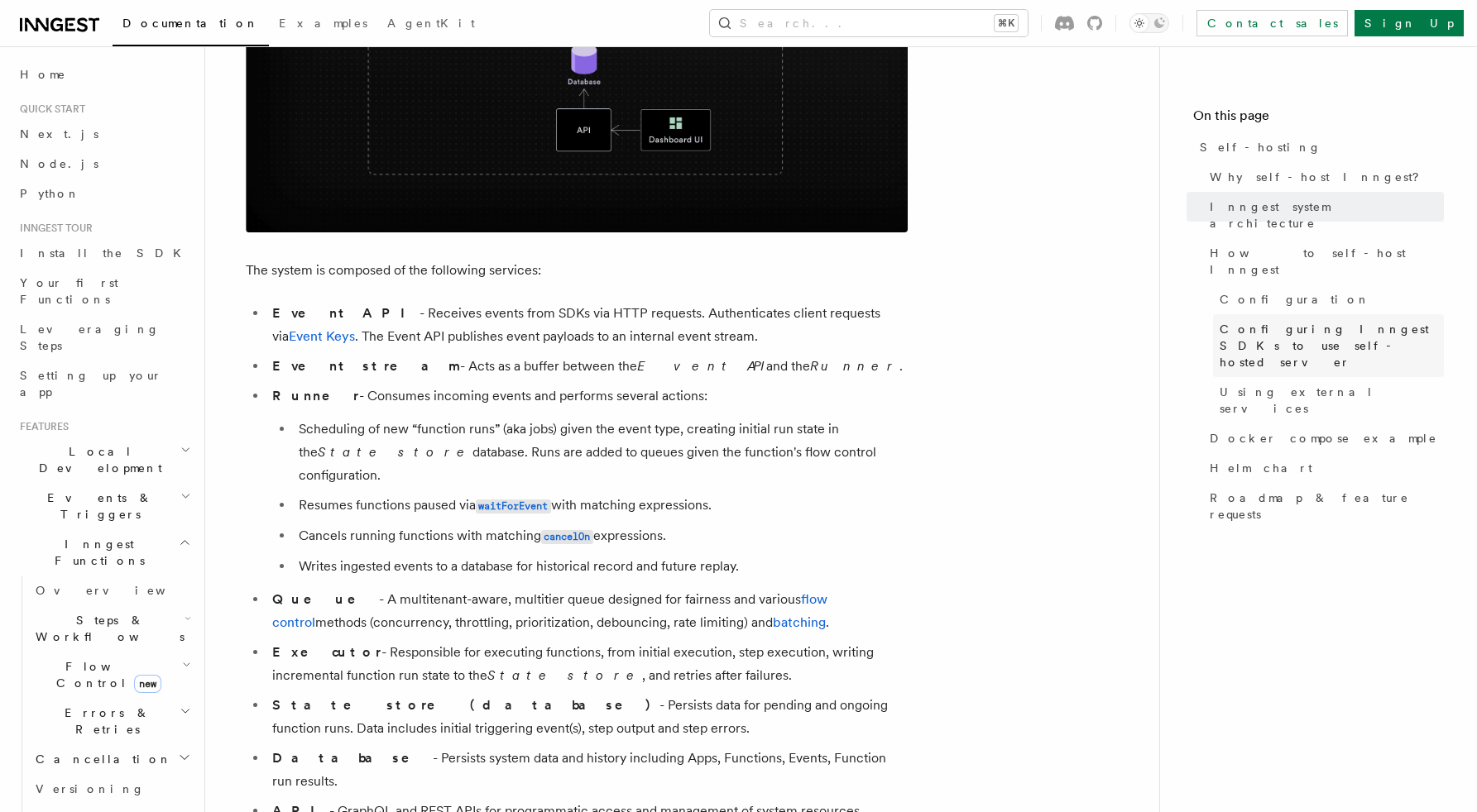
click at [1308, 321] on span "Configuring Inngest SDKs to use self-hosted server" at bounding box center [1331, 346] width 224 height 49
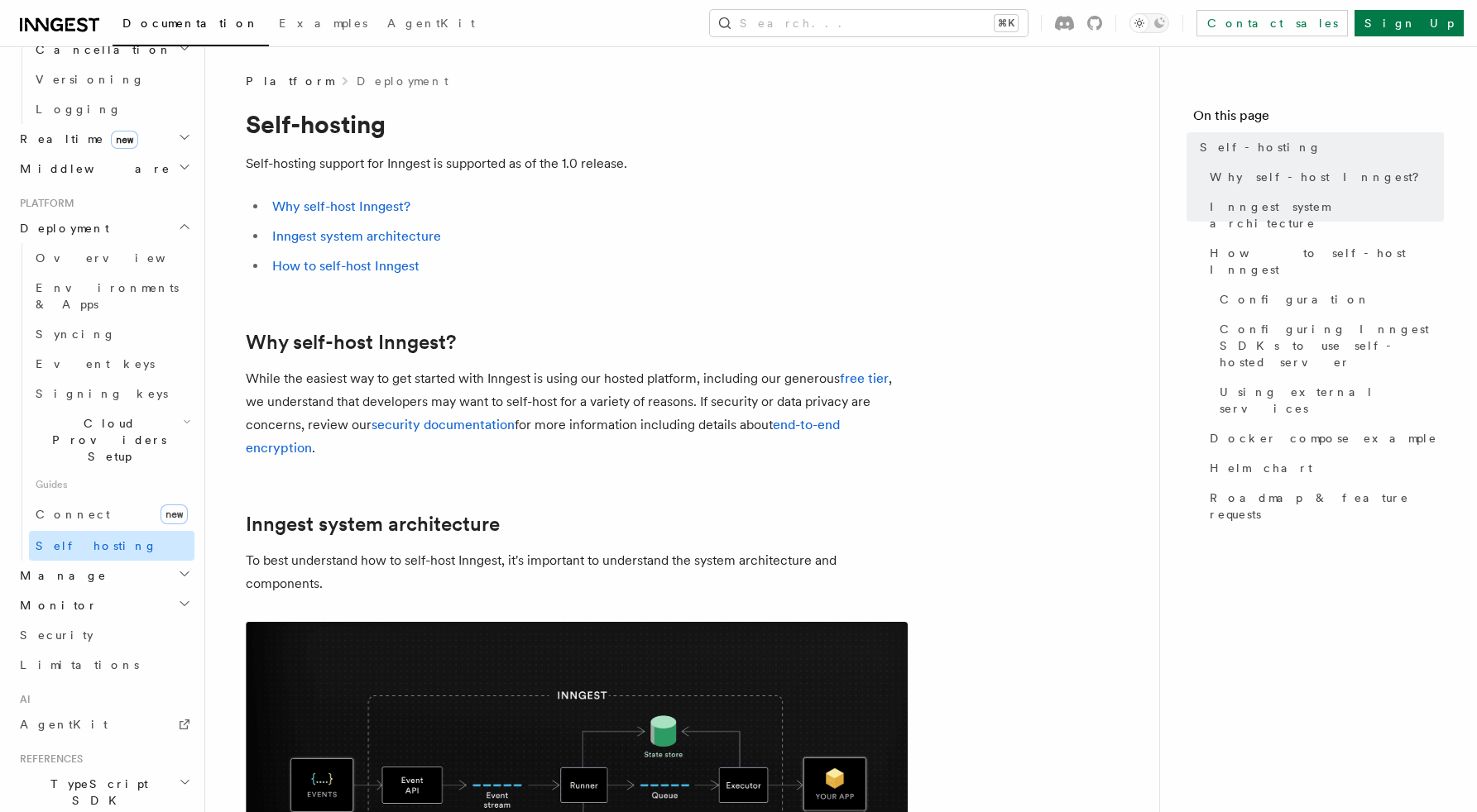
scroll to position [672, 0]
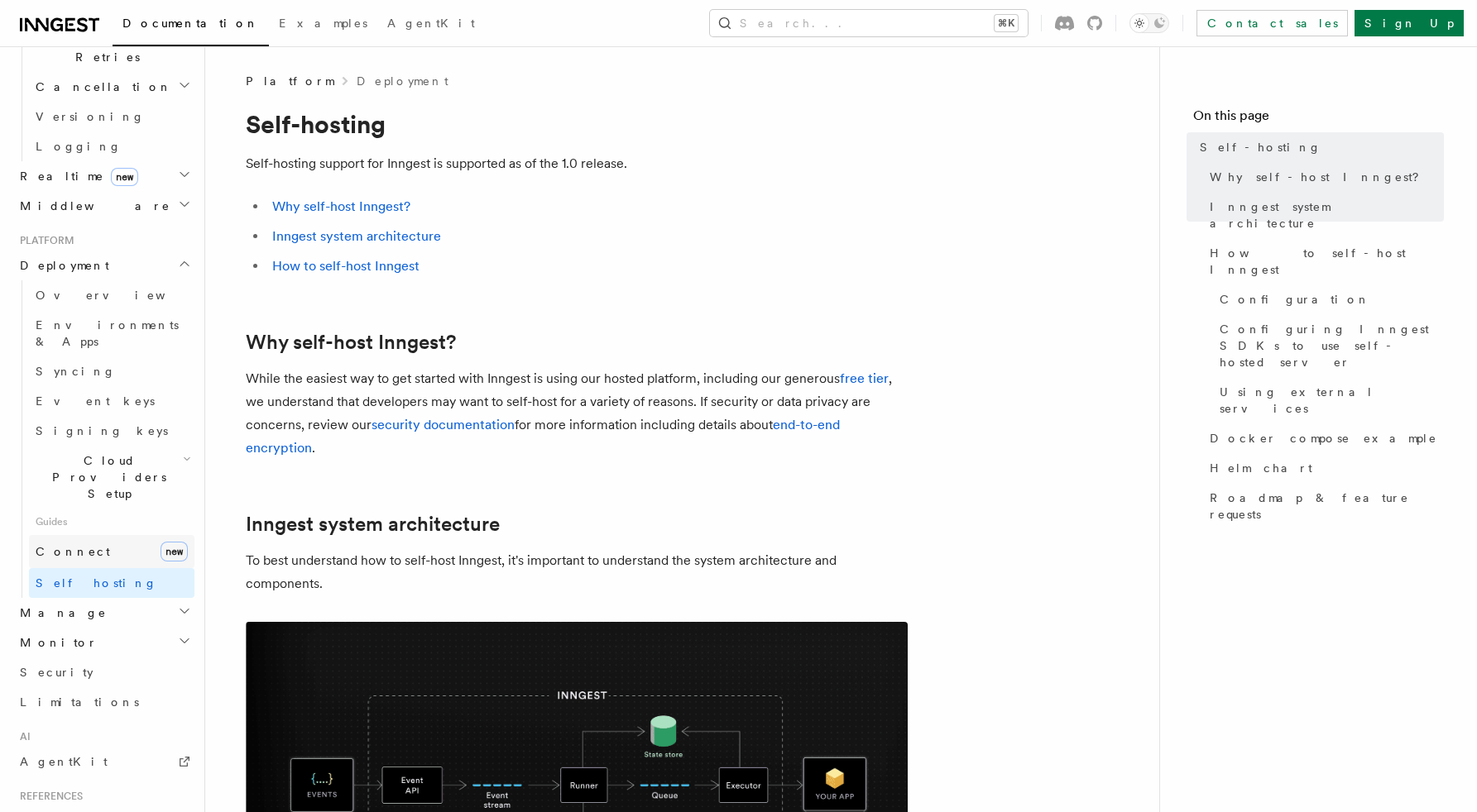
click at [99, 535] on link "Connect new" at bounding box center [111, 552] width 166 height 34
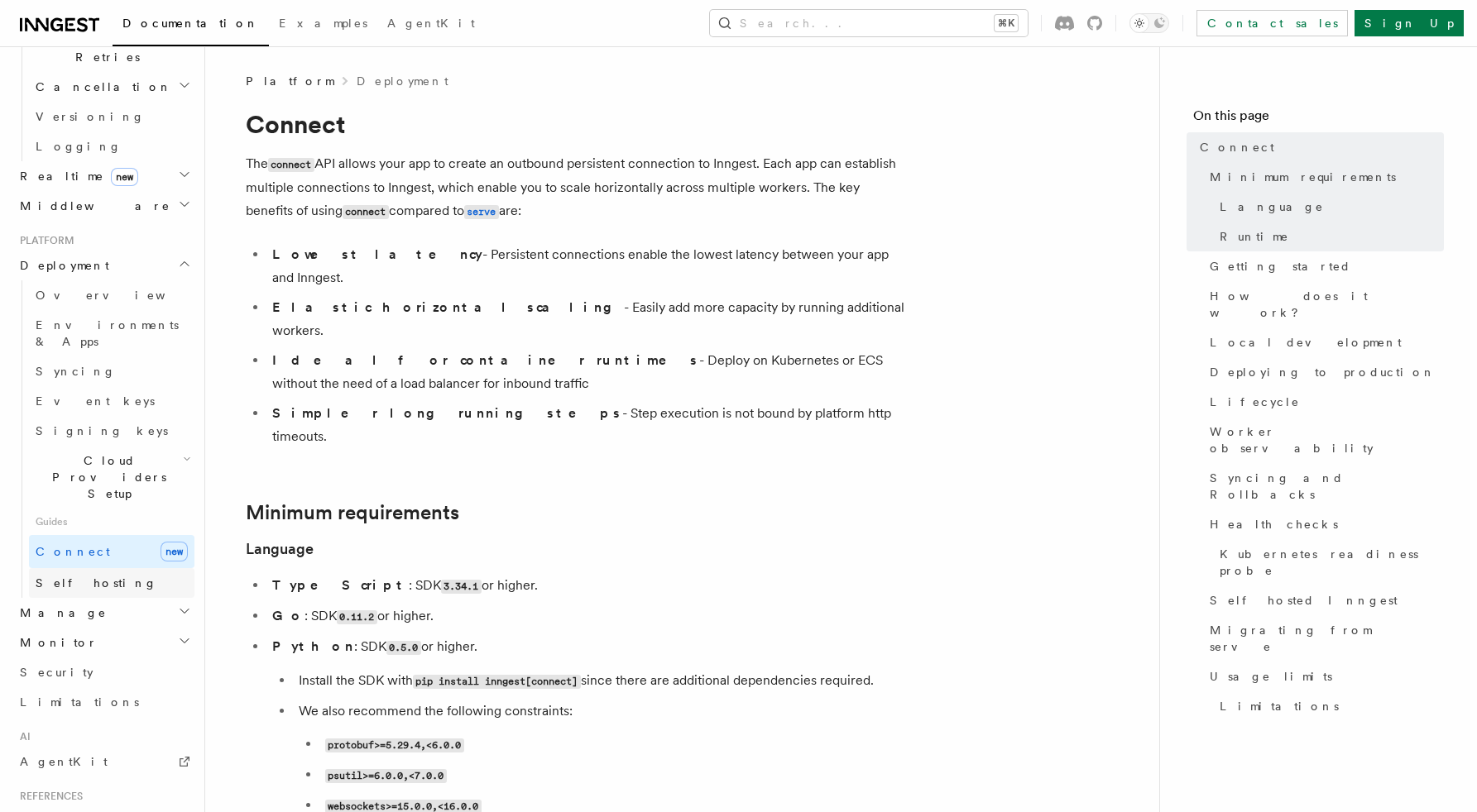
click at [90, 576] on span "Self hosting" at bounding box center [96, 582] width 121 height 13
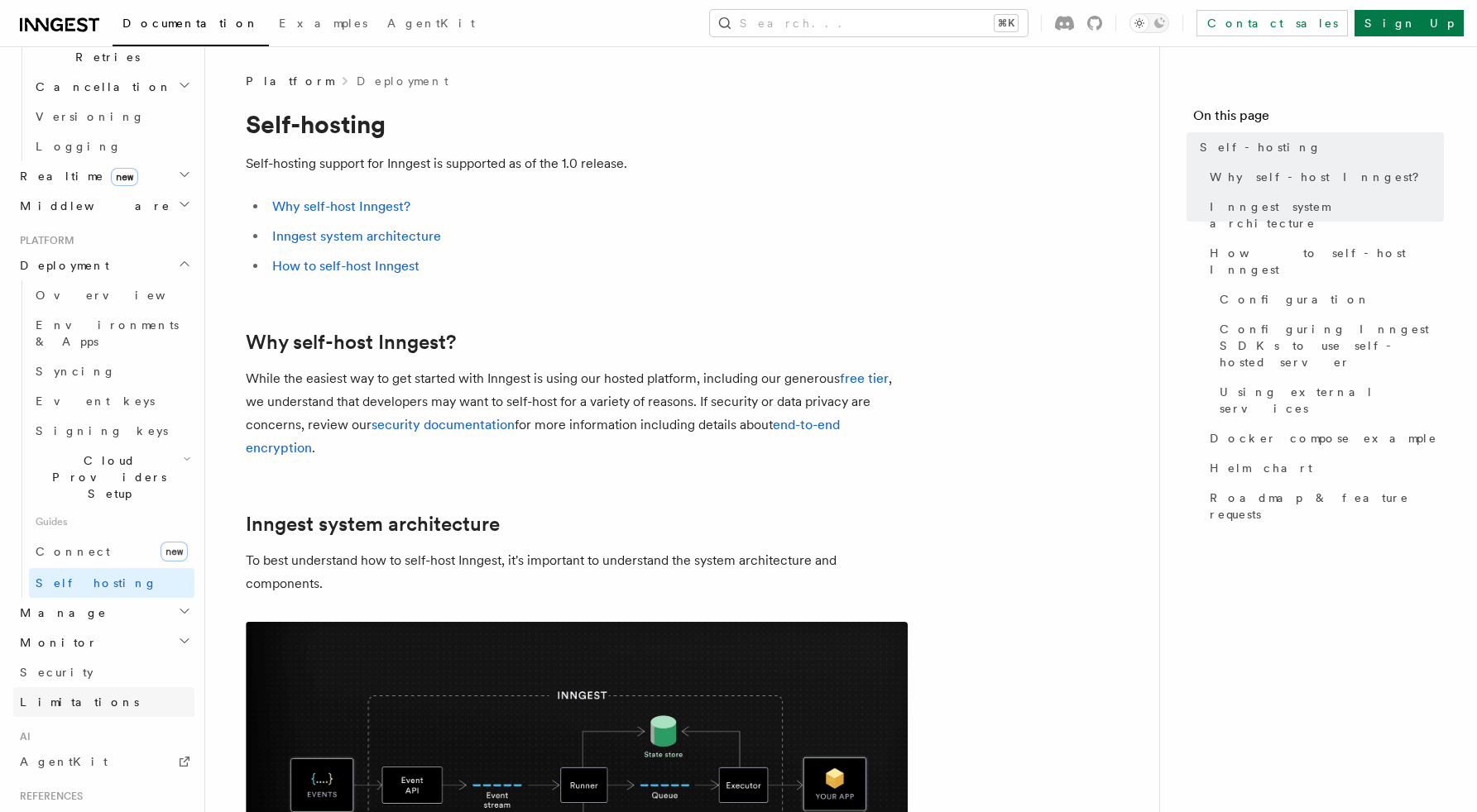
click at [78, 687] on link "Limitations" at bounding box center [104, 702] width 181 height 30
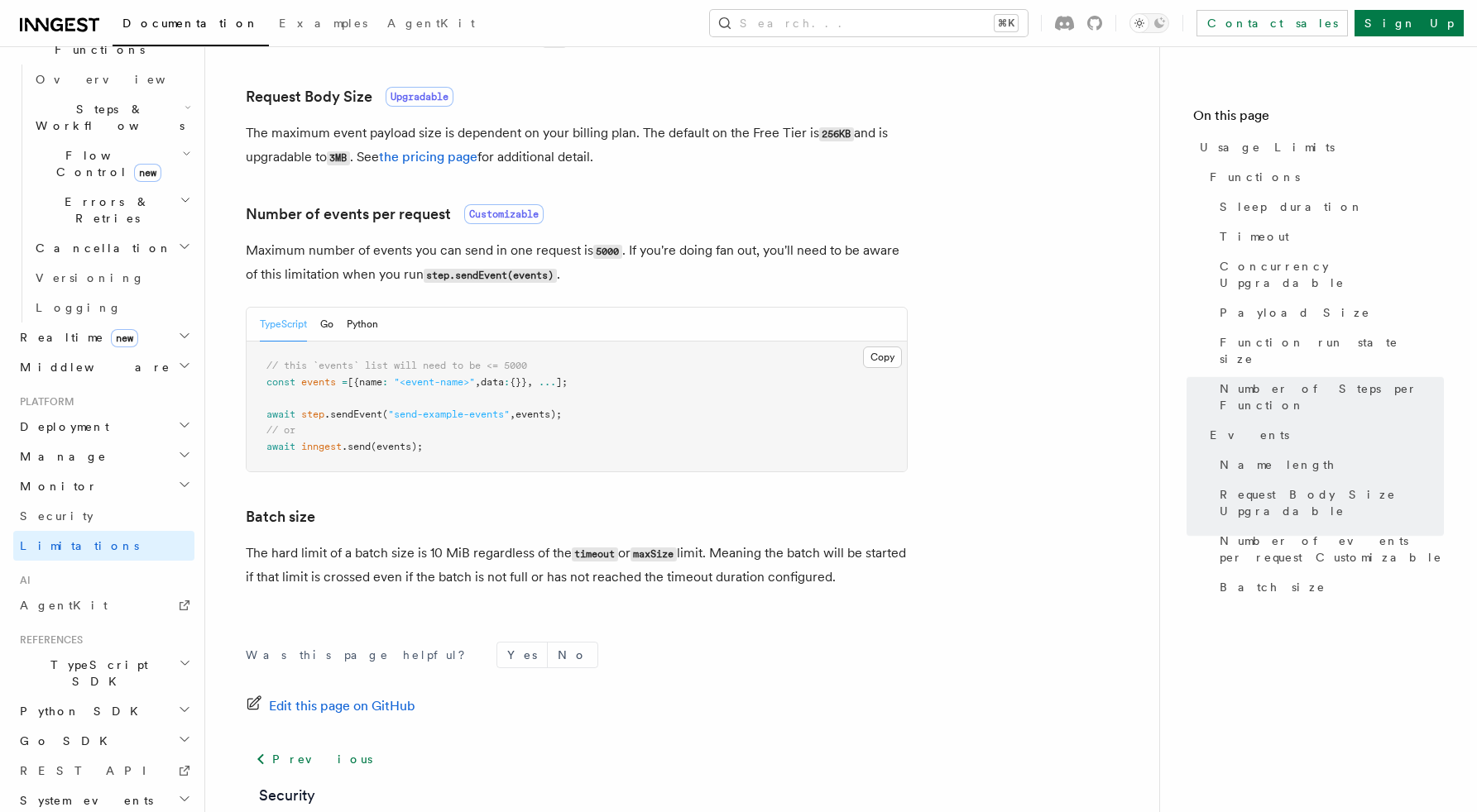
scroll to position [1441, 0]
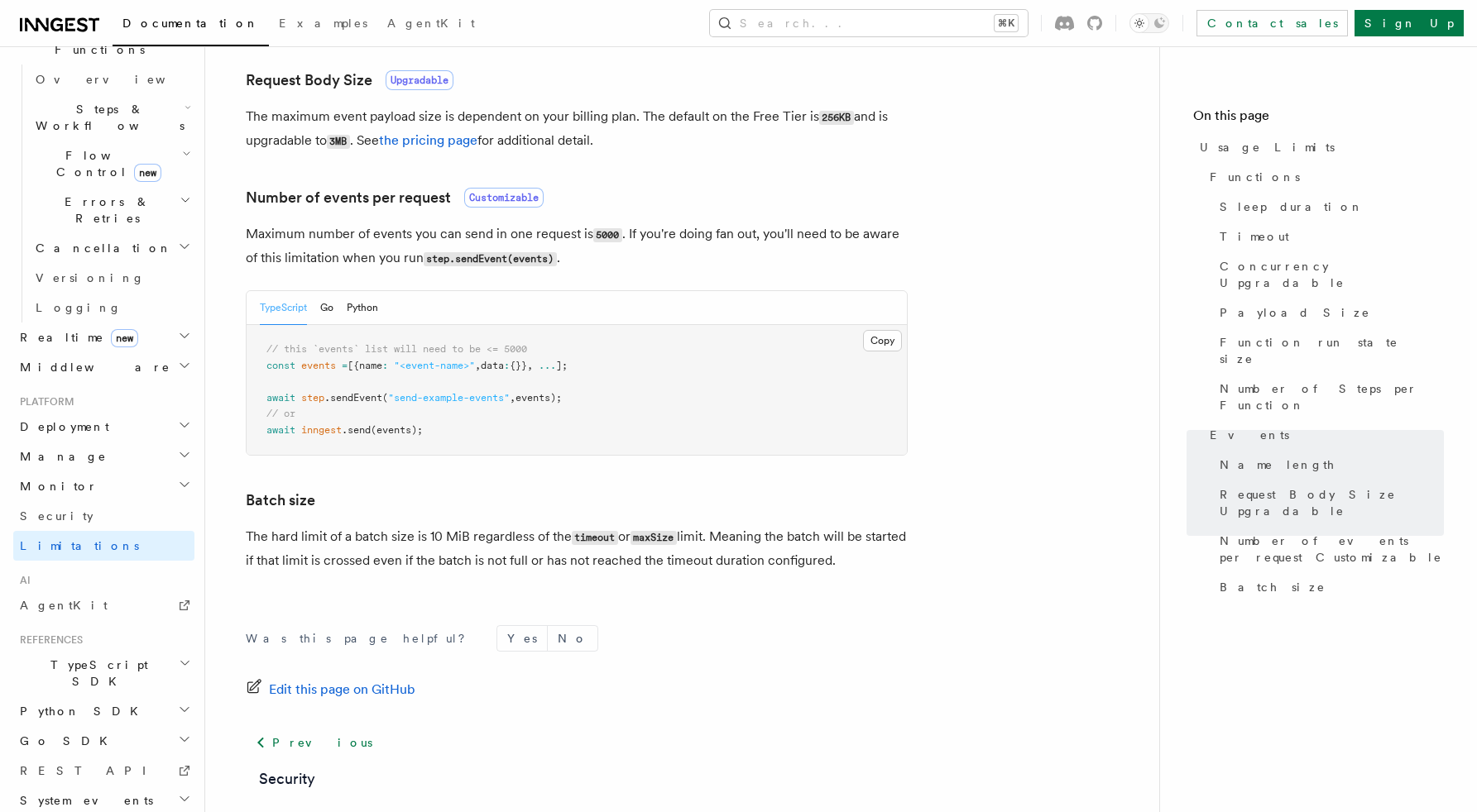
click at [152, 412] on h2 "Deployment" at bounding box center [104, 427] width 181 height 30
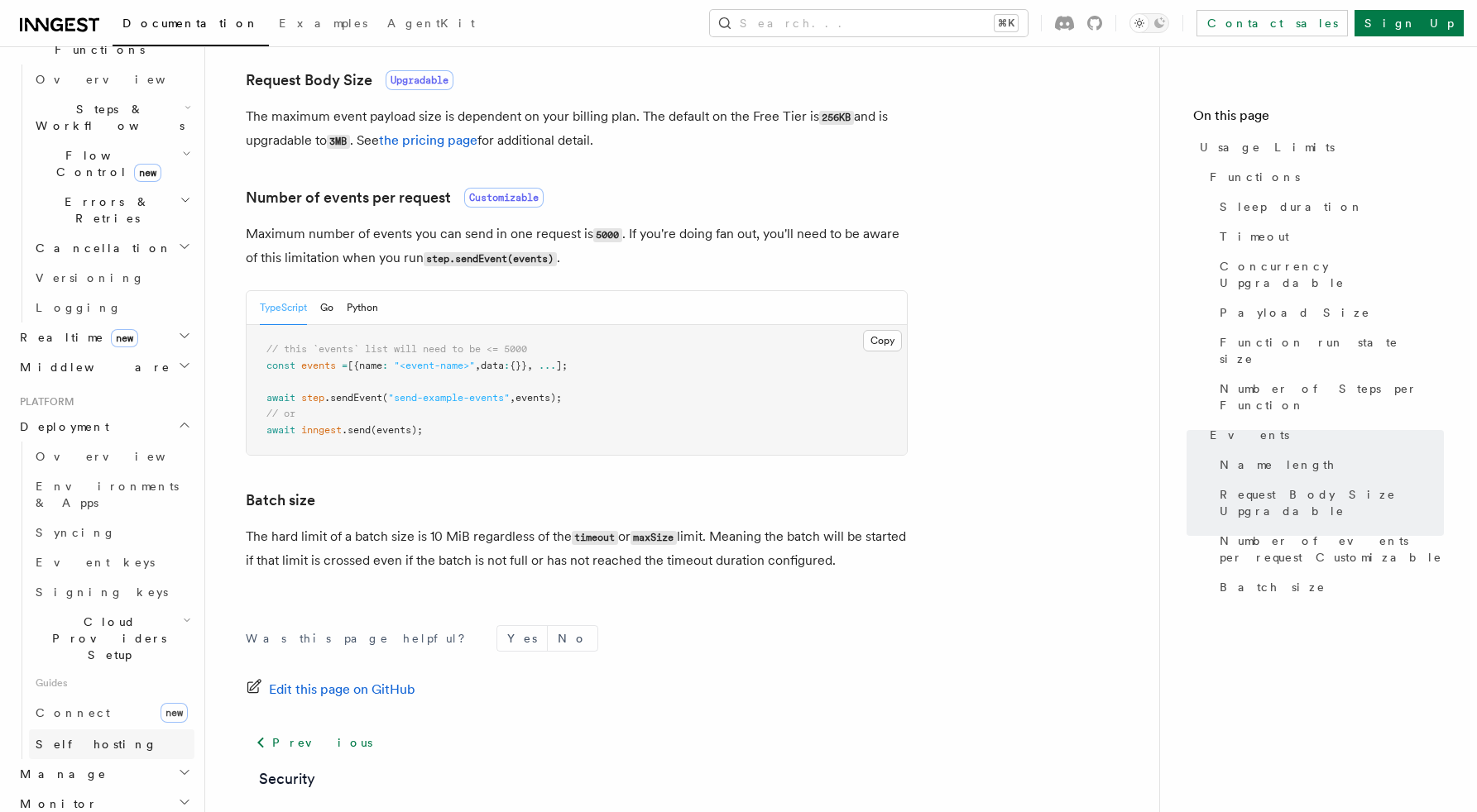
click at [90, 736] on span "Self hosting" at bounding box center [96, 744] width 121 height 17
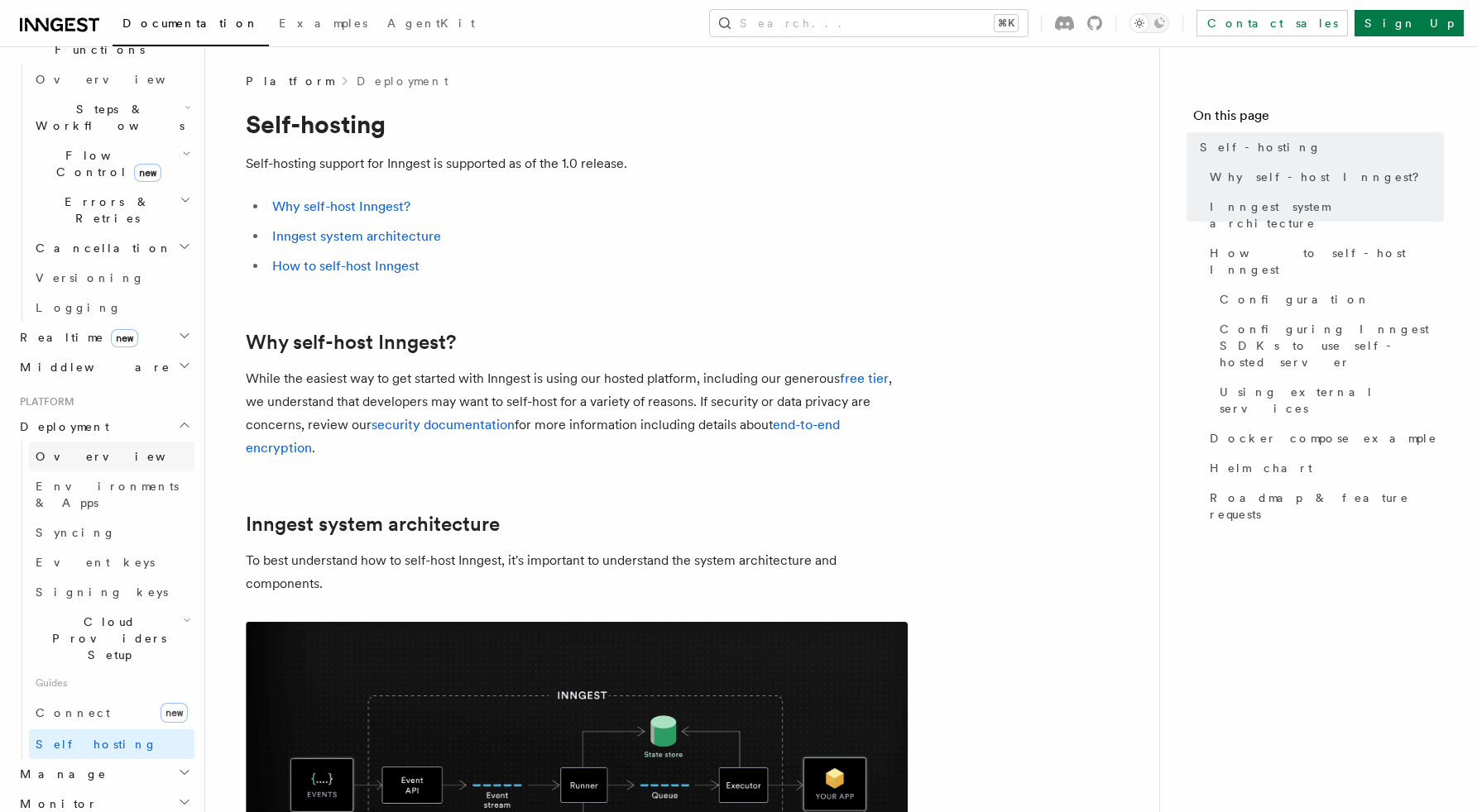
click at [89, 441] on link "Overview" at bounding box center [111, 456] width 166 height 30
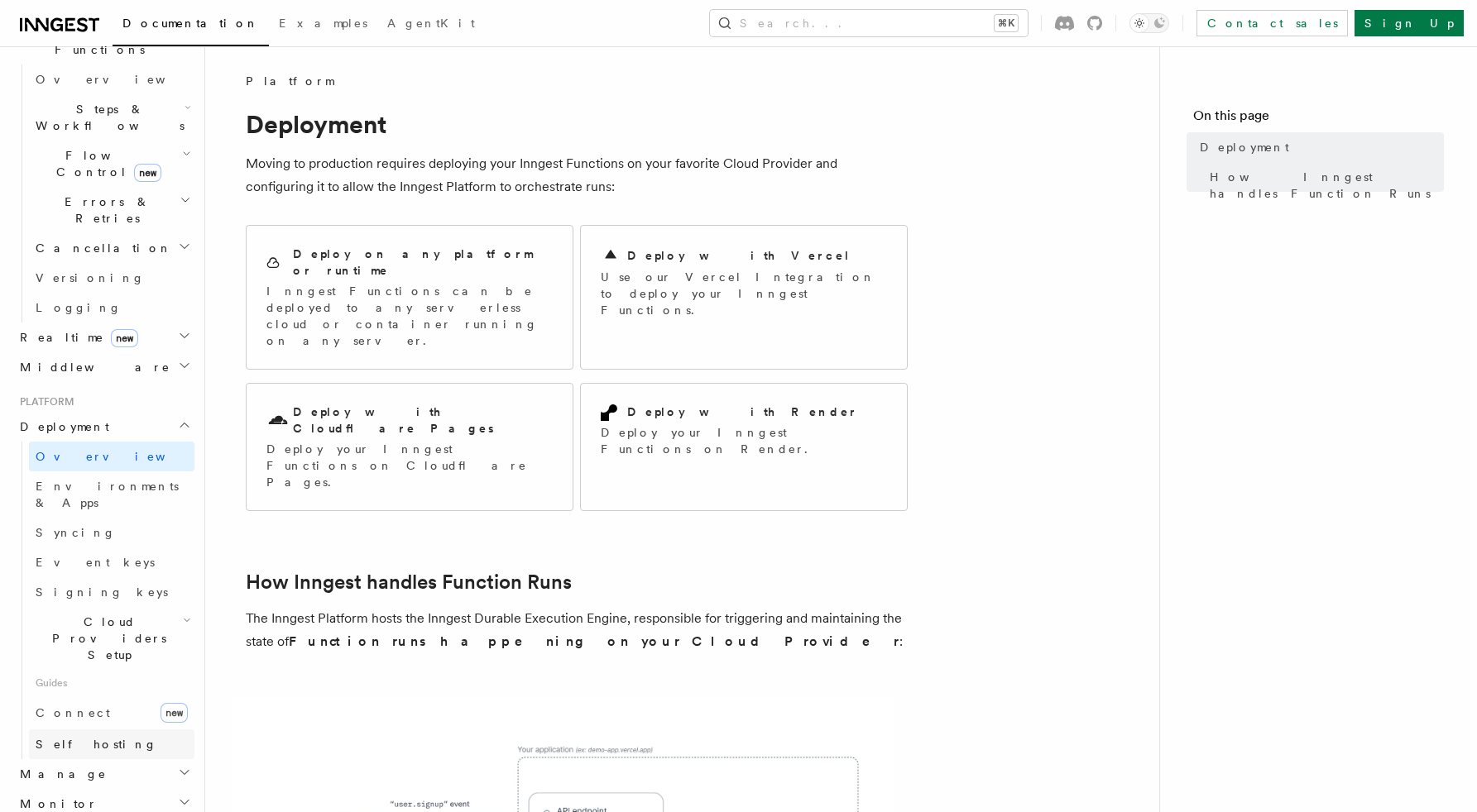
click at [87, 729] on link "Self hosting" at bounding box center [111, 744] width 166 height 30
